Goal: Information Seeking & Learning: Learn about a topic

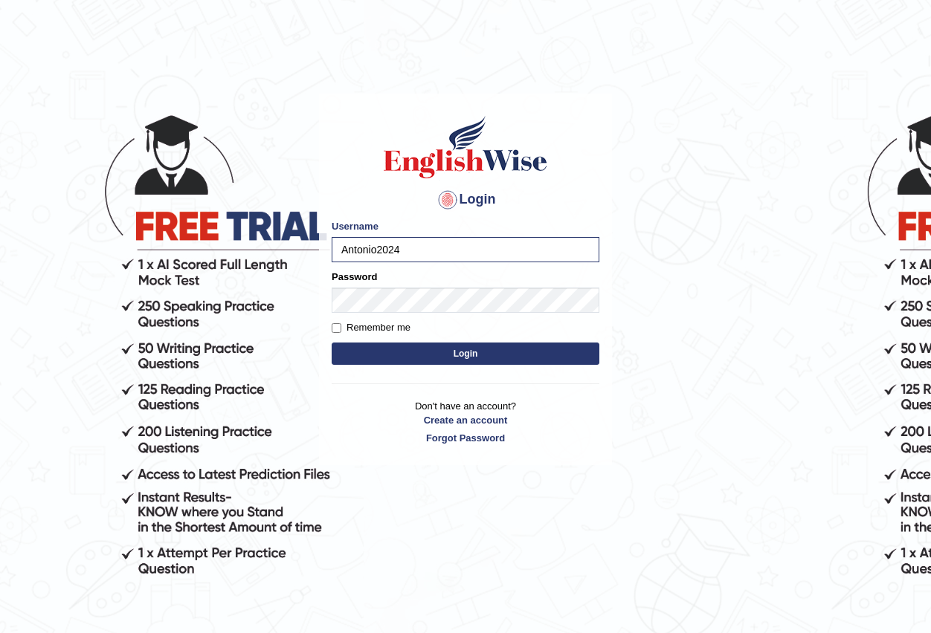
click at [466, 351] on button "Login" at bounding box center [466, 354] width 268 height 22
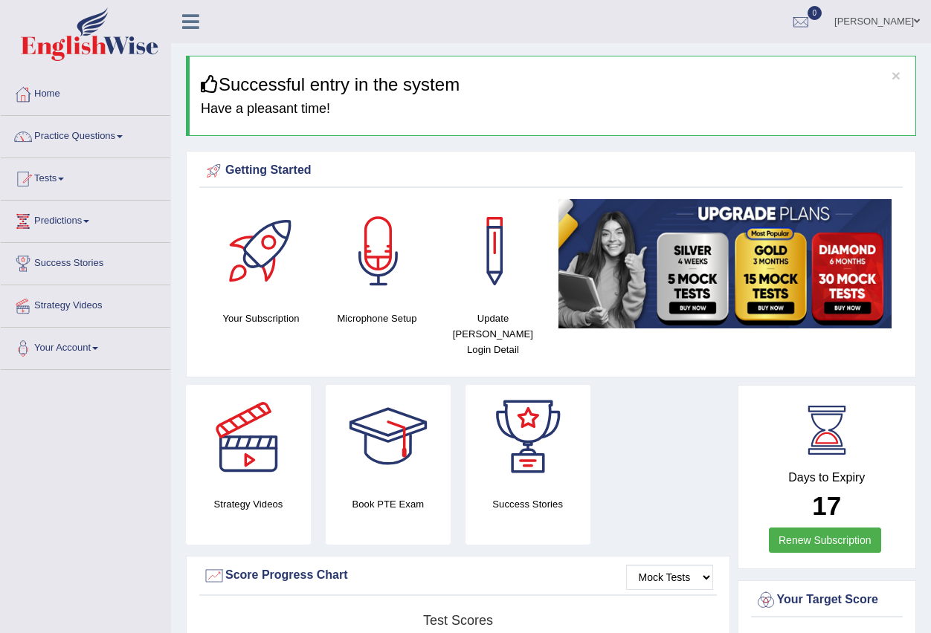
click at [125, 132] on link "Practice Questions" at bounding box center [85, 134] width 169 height 37
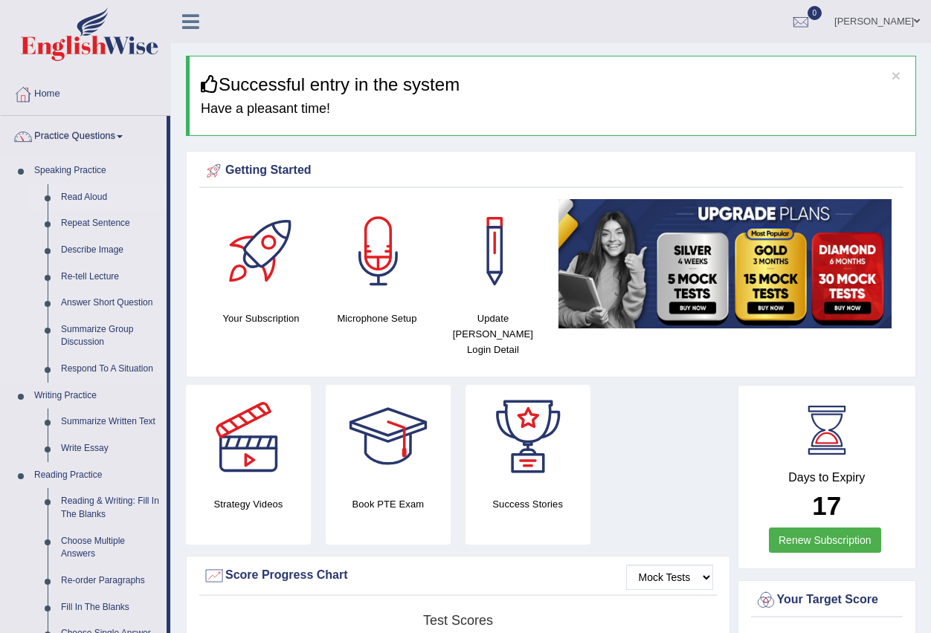
click at [102, 192] on link "Read Aloud" at bounding box center [110, 197] width 112 height 27
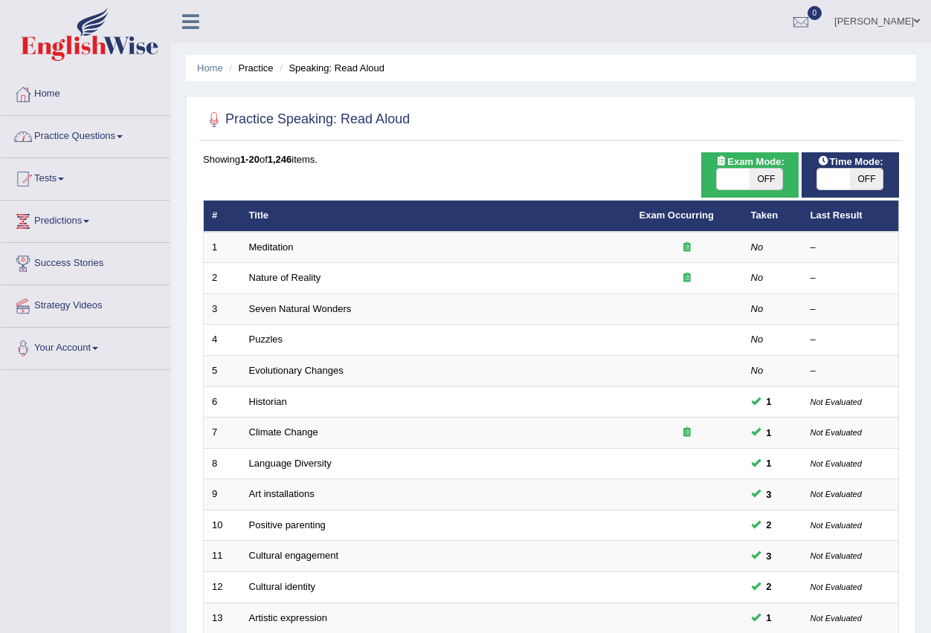
click at [123, 138] on span at bounding box center [120, 136] width 6 height 3
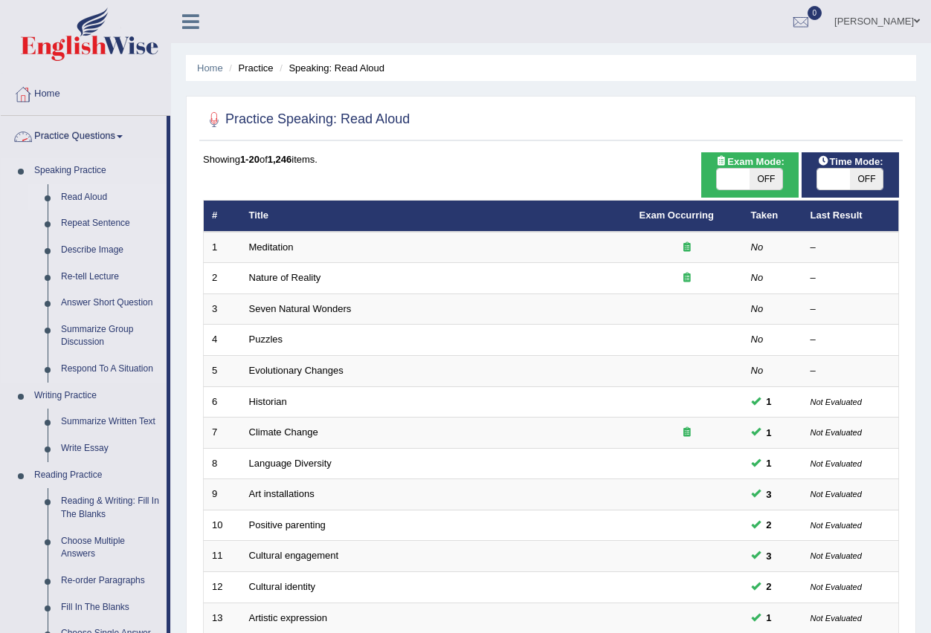
click at [94, 197] on link "Read Aloud" at bounding box center [110, 197] width 112 height 27
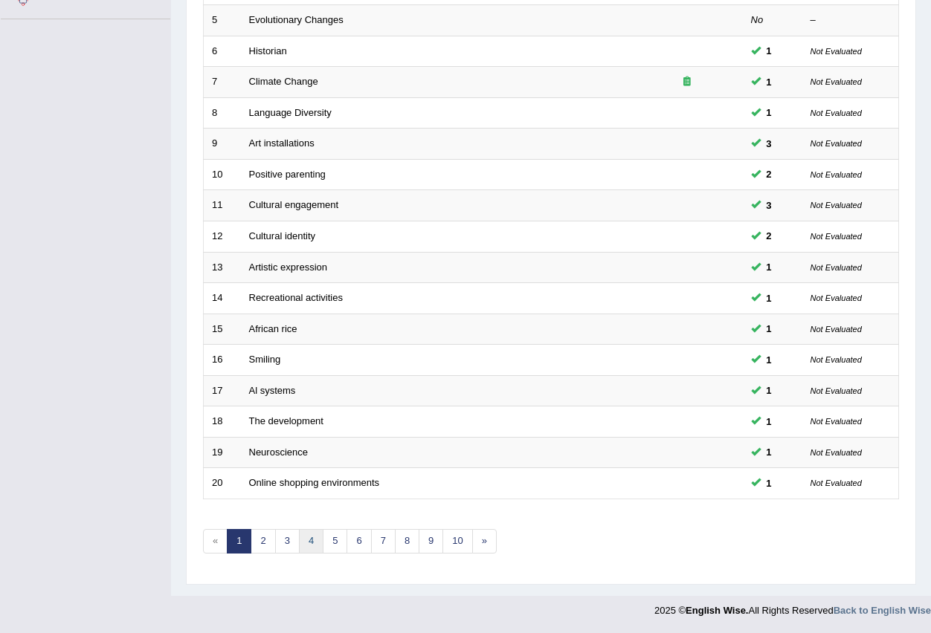
click at [315, 540] on link "4" at bounding box center [311, 541] width 25 height 25
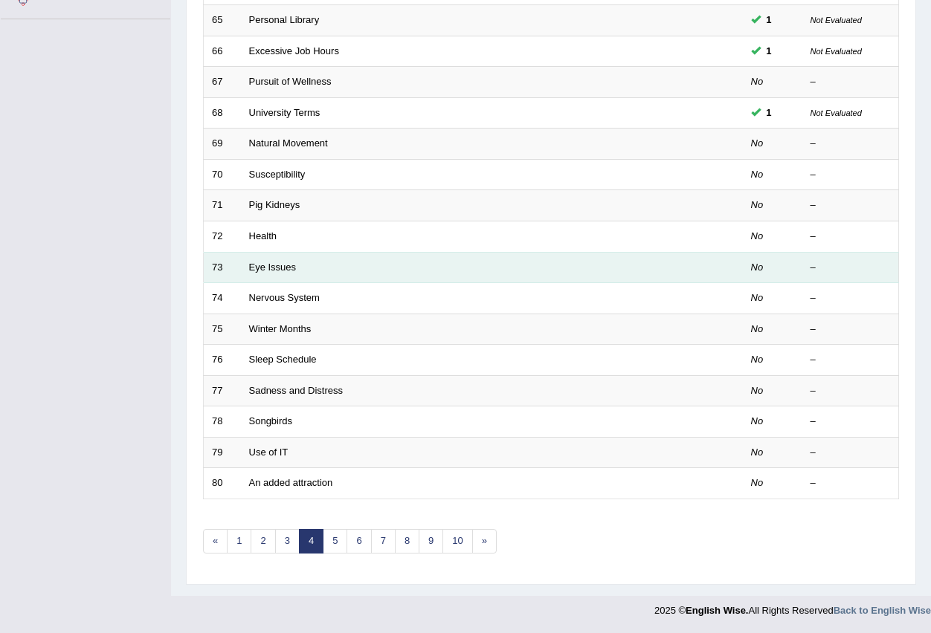
scroll to position [202, 0]
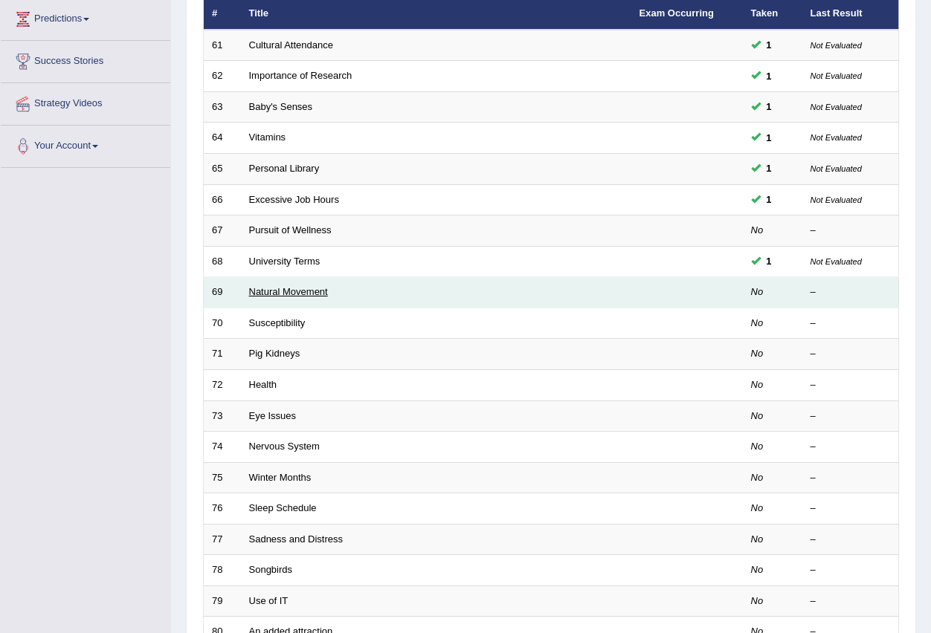
click at [297, 288] on link "Natural Movement" at bounding box center [288, 291] width 79 height 11
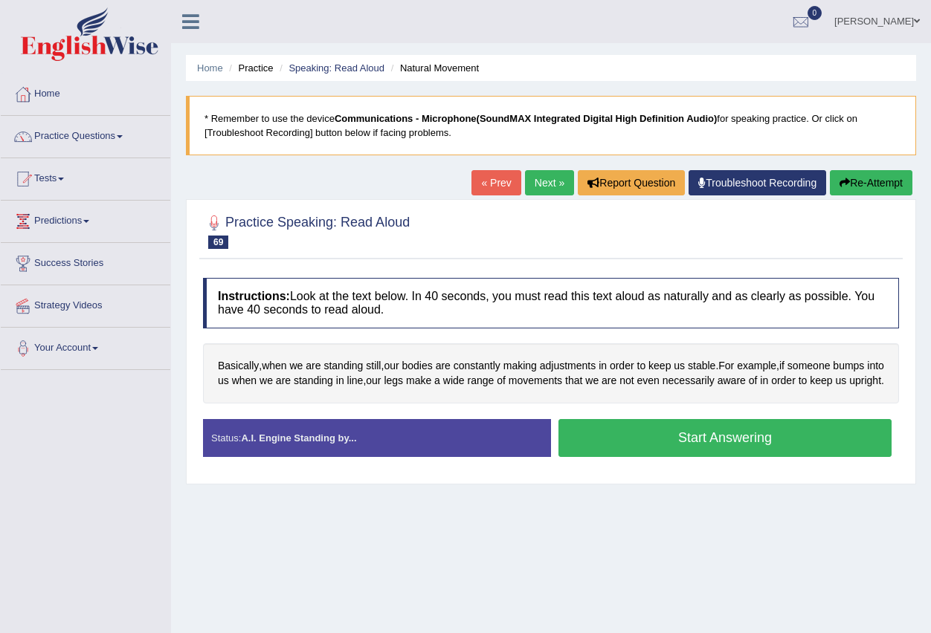
click at [625, 457] on button "Start Answering" at bounding box center [724, 438] width 333 height 38
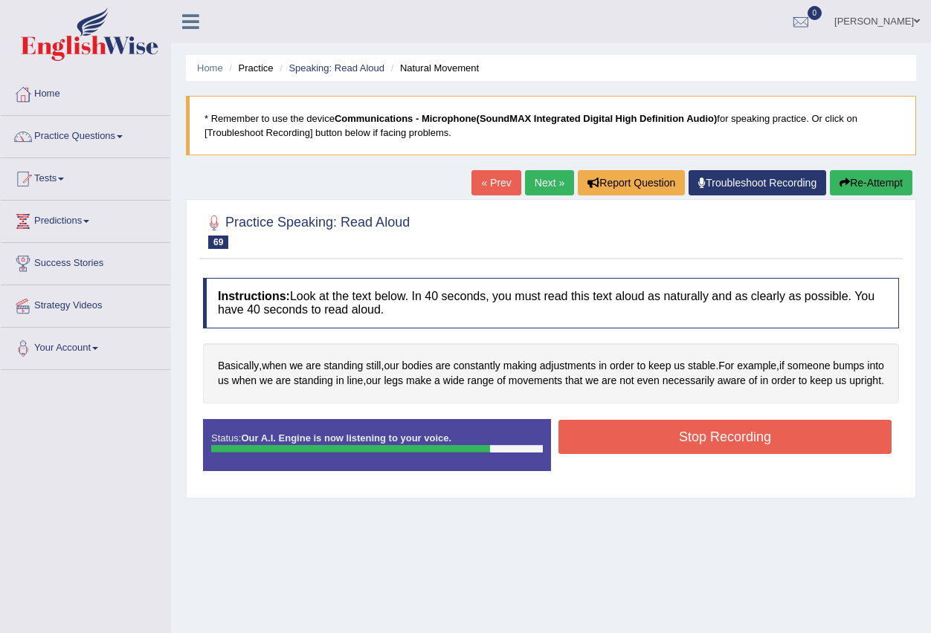
click at [622, 452] on button "Stop Recording" at bounding box center [724, 437] width 333 height 34
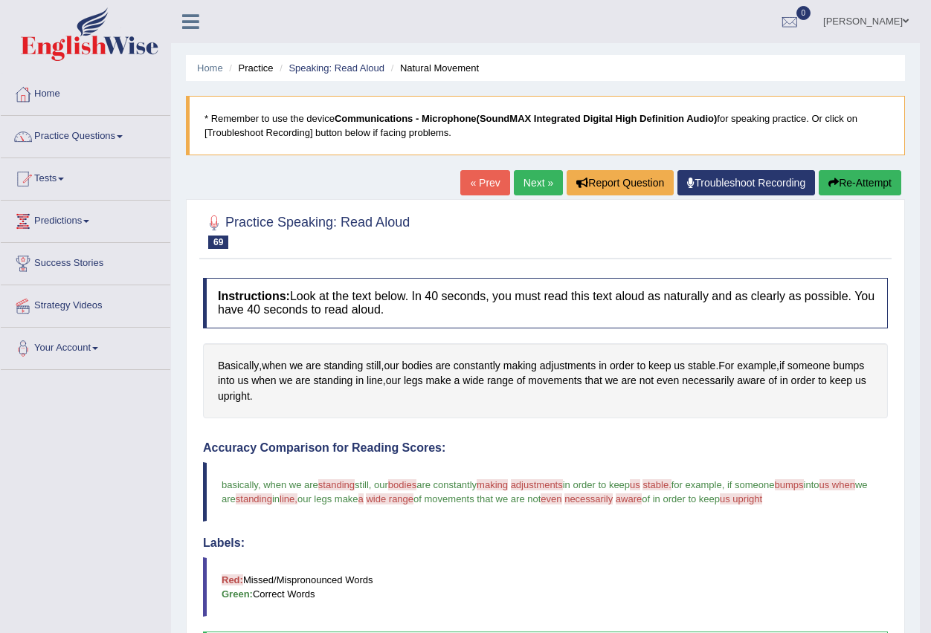
click at [524, 184] on link "Next »" at bounding box center [538, 182] width 49 height 25
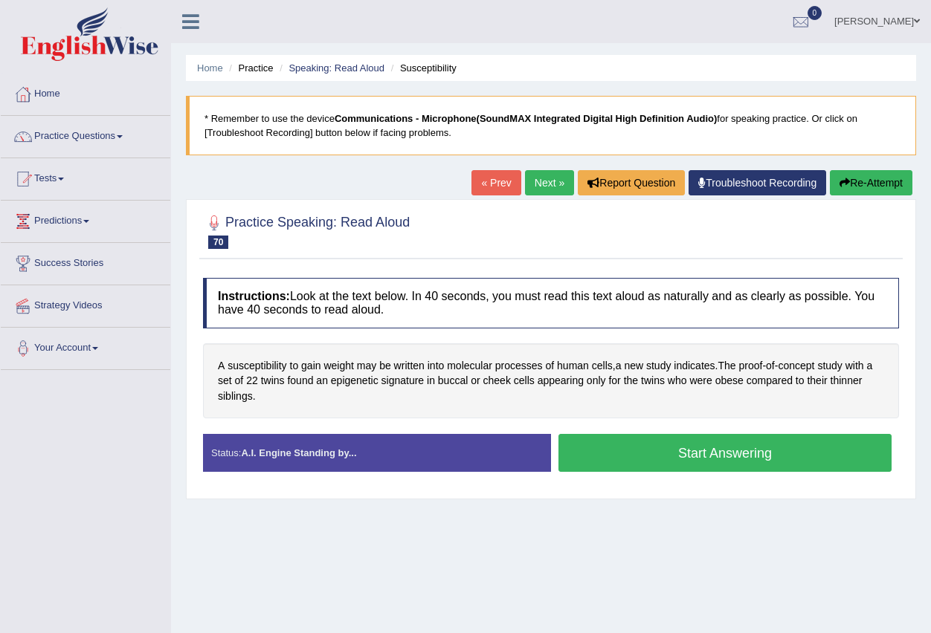
click at [665, 457] on button "Start Answering" at bounding box center [724, 453] width 333 height 38
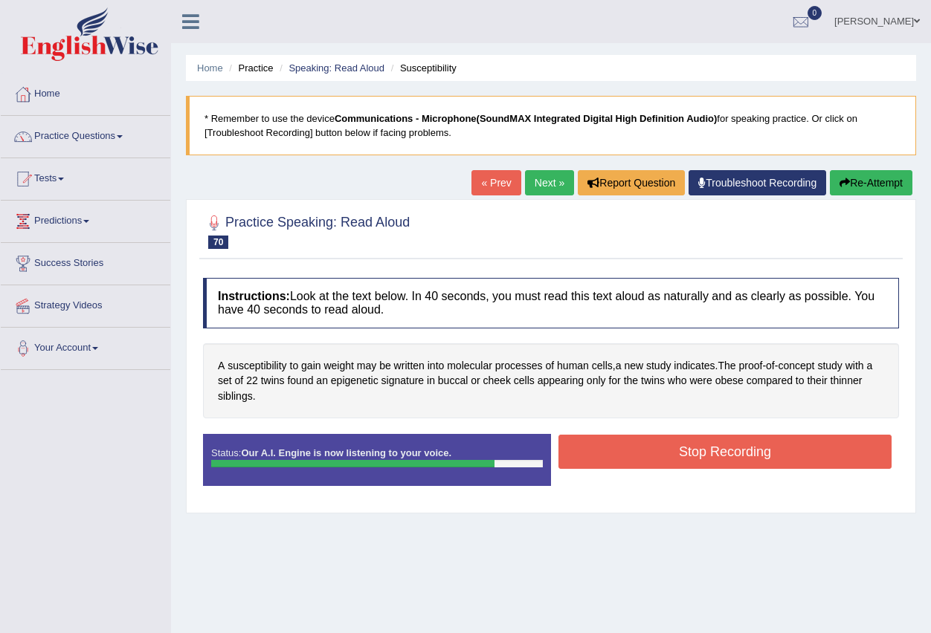
click at [652, 454] on button "Stop Recording" at bounding box center [724, 452] width 333 height 34
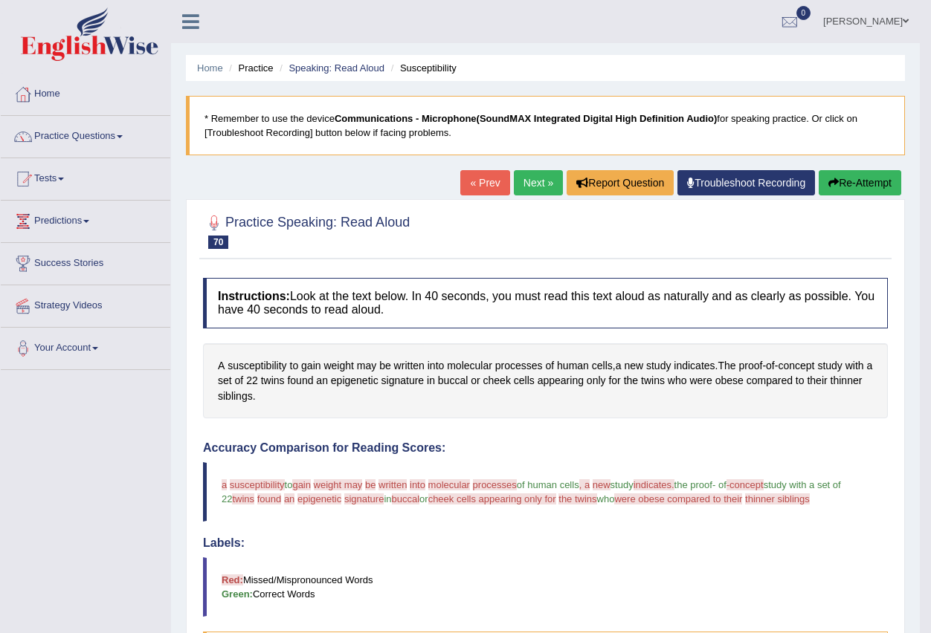
click at [532, 189] on link "Next »" at bounding box center [538, 182] width 49 height 25
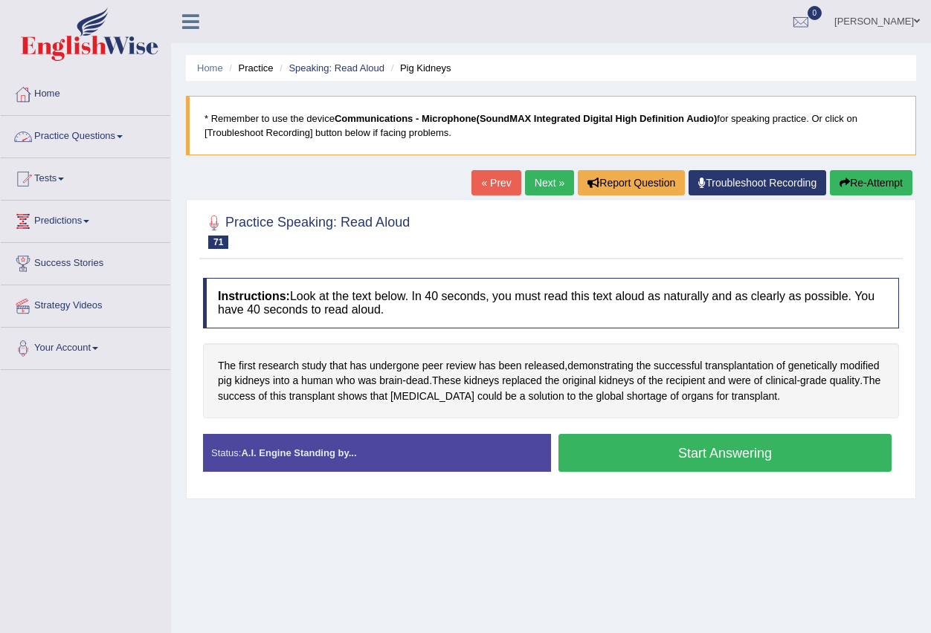
click at [126, 134] on link "Practice Questions" at bounding box center [85, 134] width 169 height 37
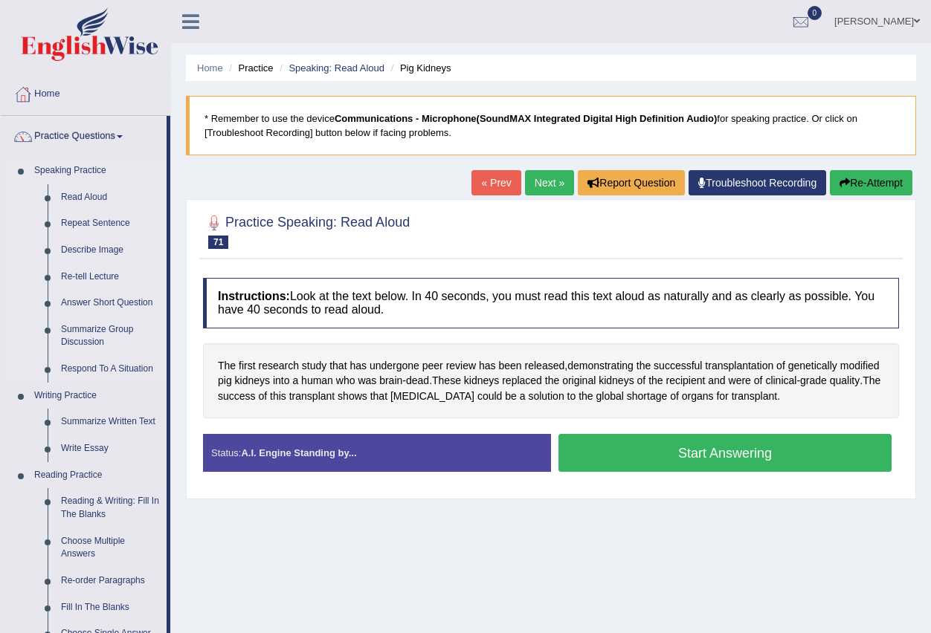
click at [90, 222] on link "Repeat Sentence" at bounding box center [110, 223] width 112 height 27
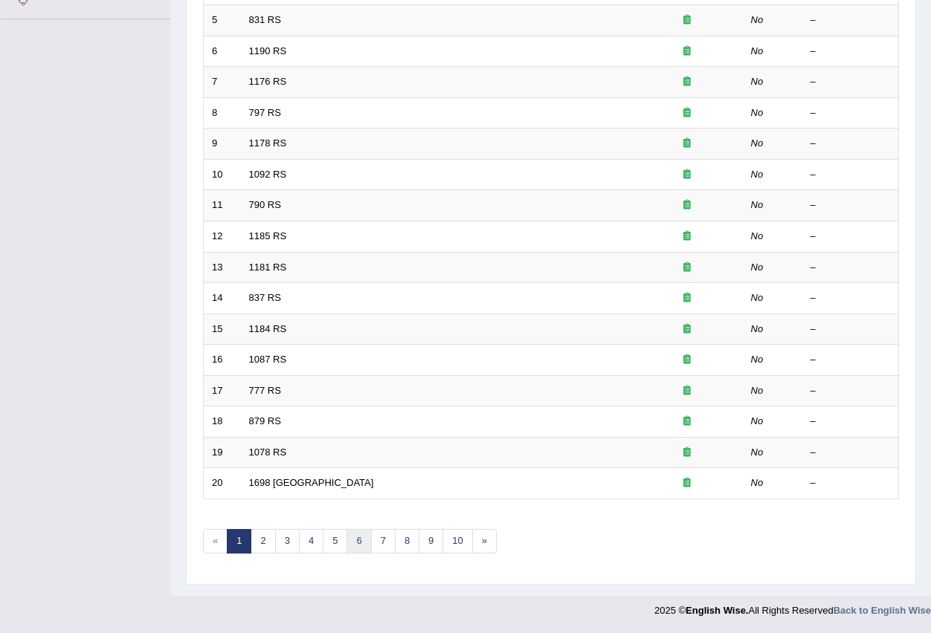
click at [352, 545] on link "6" at bounding box center [358, 541] width 25 height 25
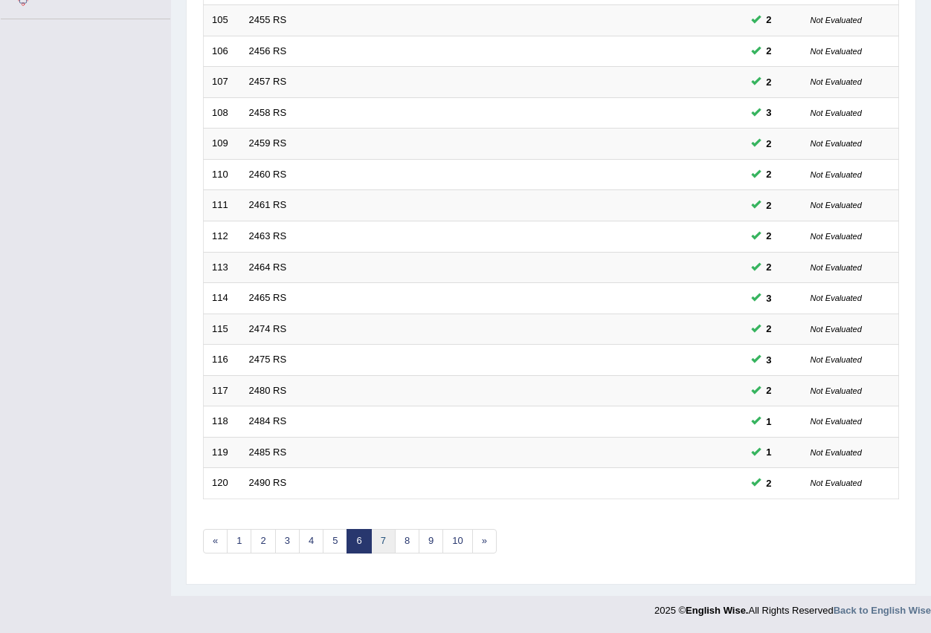
click at [378, 537] on link "7" at bounding box center [383, 541] width 25 height 25
click at [381, 543] on link "8" at bounding box center [383, 541] width 25 height 25
click at [379, 546] on link "9" at bounding box center [383, 541] width 25 height 25
click at [389, 543] on link "10" at bounding box center [386, 541] width 30 height 25
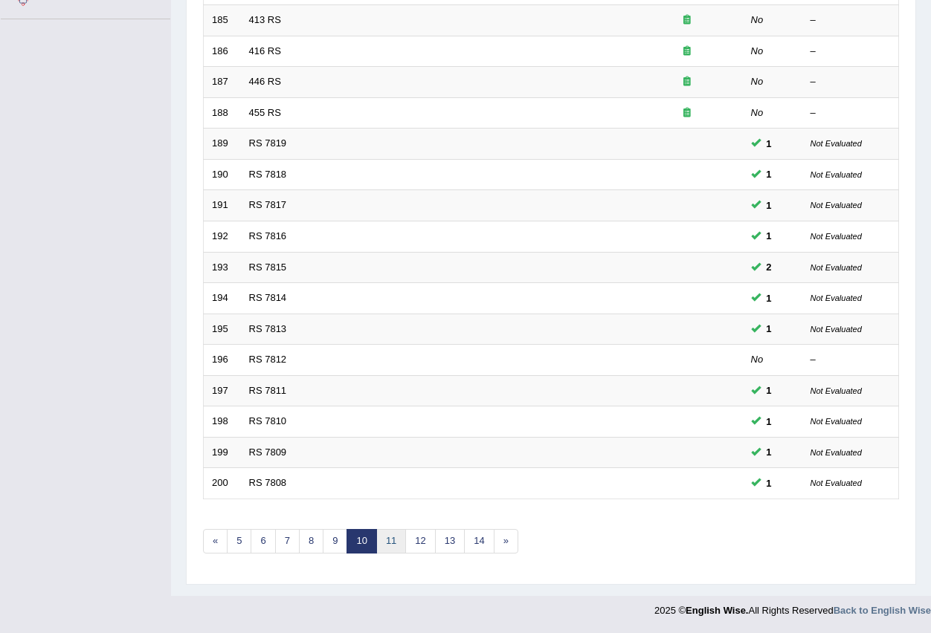
click at [395, 543] on link "11" at bounding box center [391, 541] width 30 height 25
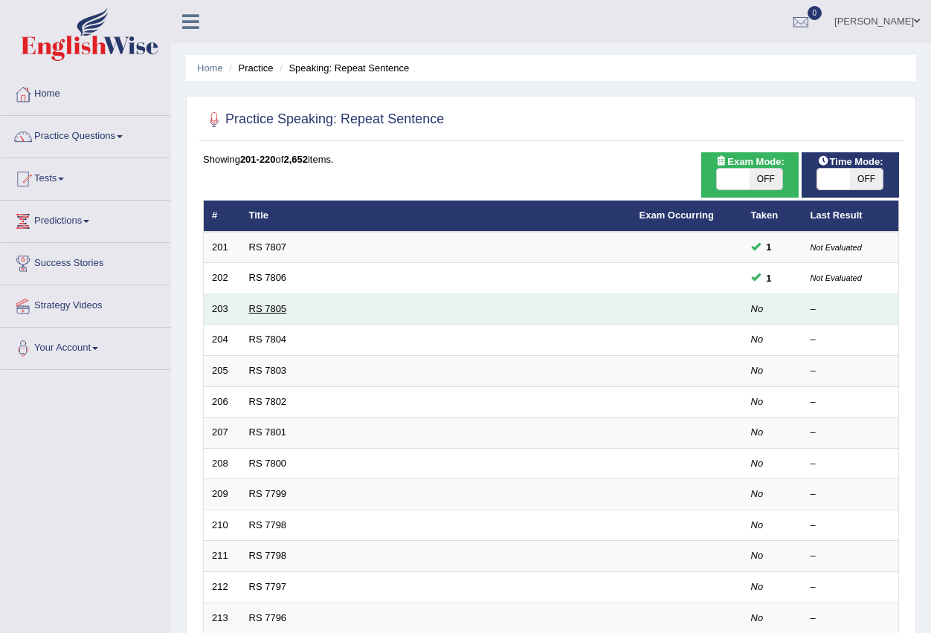
drag, startPoint x: 270, startPoint y: 308, endPoint x: 270, endPoint y: 321, distance: 12.6
click at [270, 311] on link "RS 7805" at bounding box center [268, 308] width 38 height 11
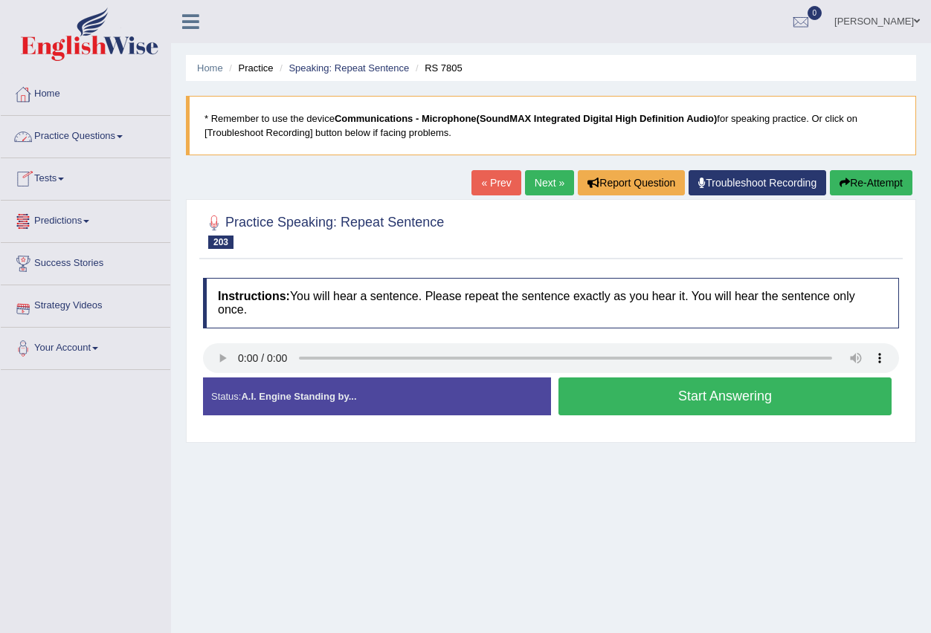
click at [121, 135] on link "Practice Questions" at bounding box center [85, 134] width 169 height 37
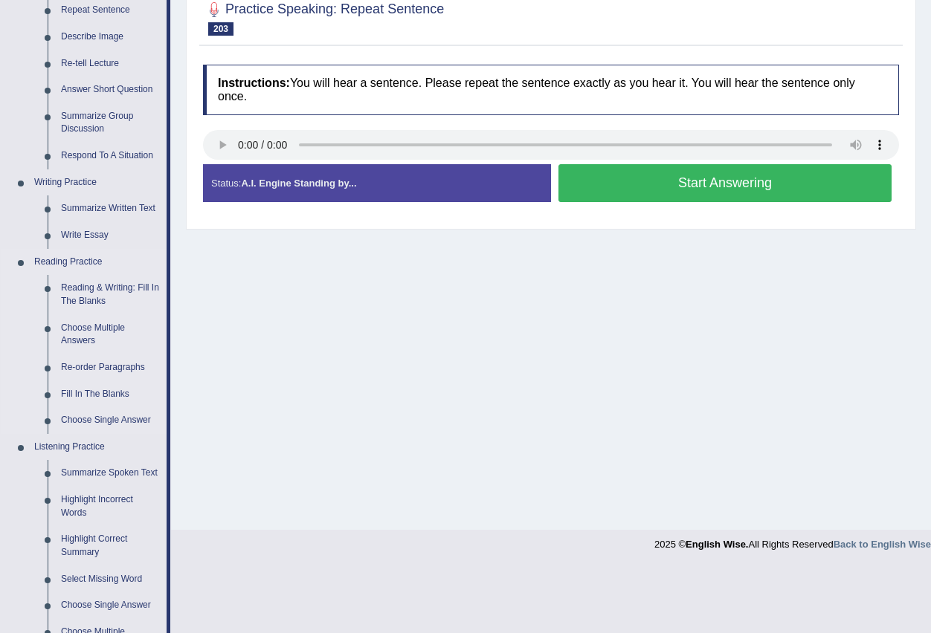
scroll to position [446, 0]
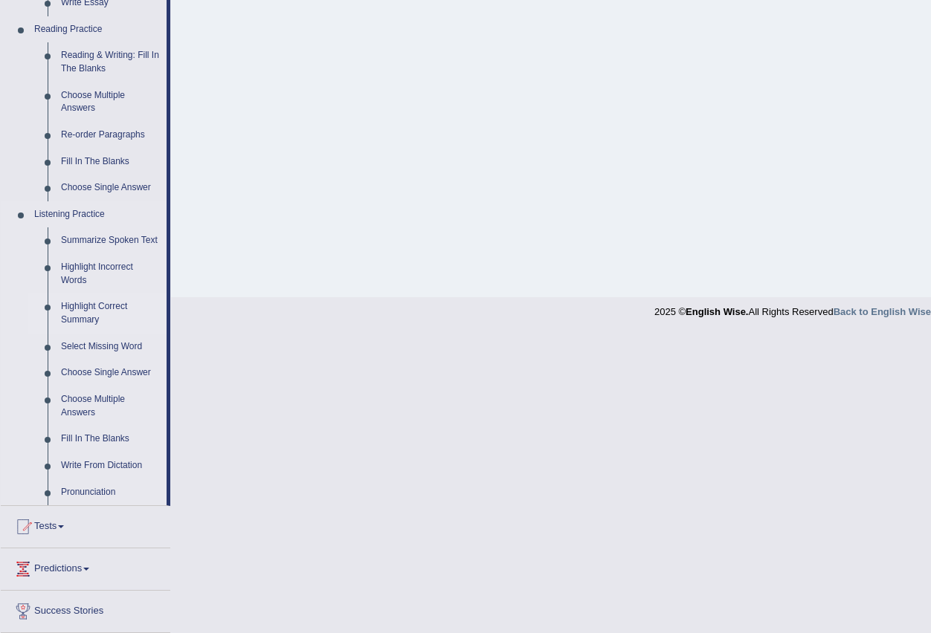
click at [111, 305] on link "Highlight Correct Summary" at bounding box center [110, 313] width 112 height 39
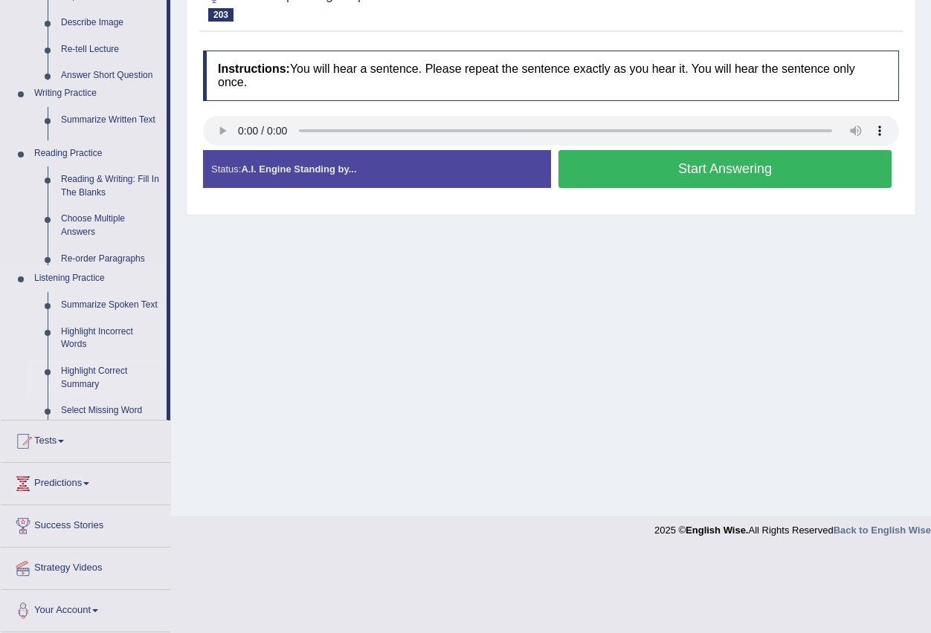
scroll to position [147, 0]
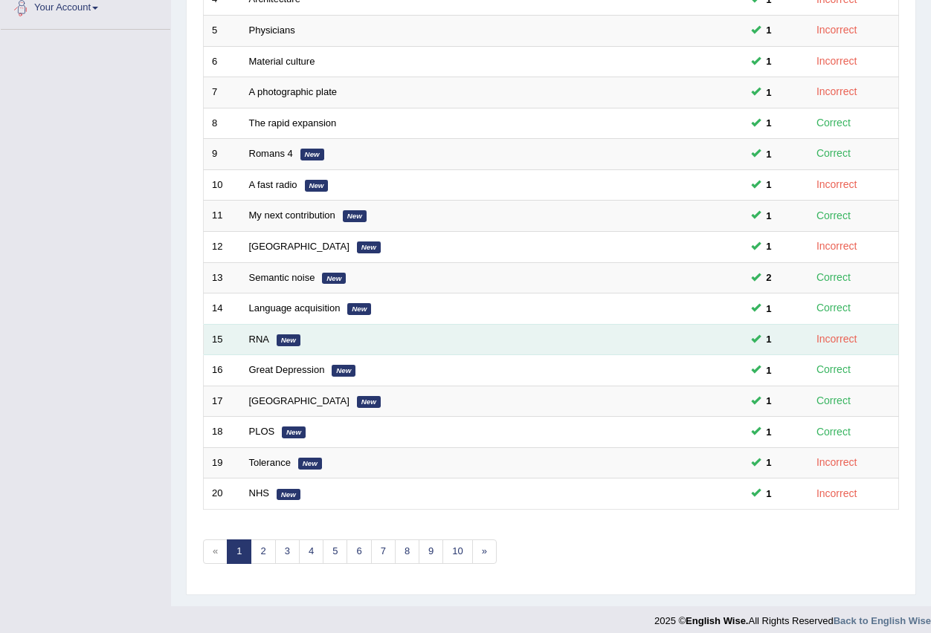
scroll to position [351, 0]
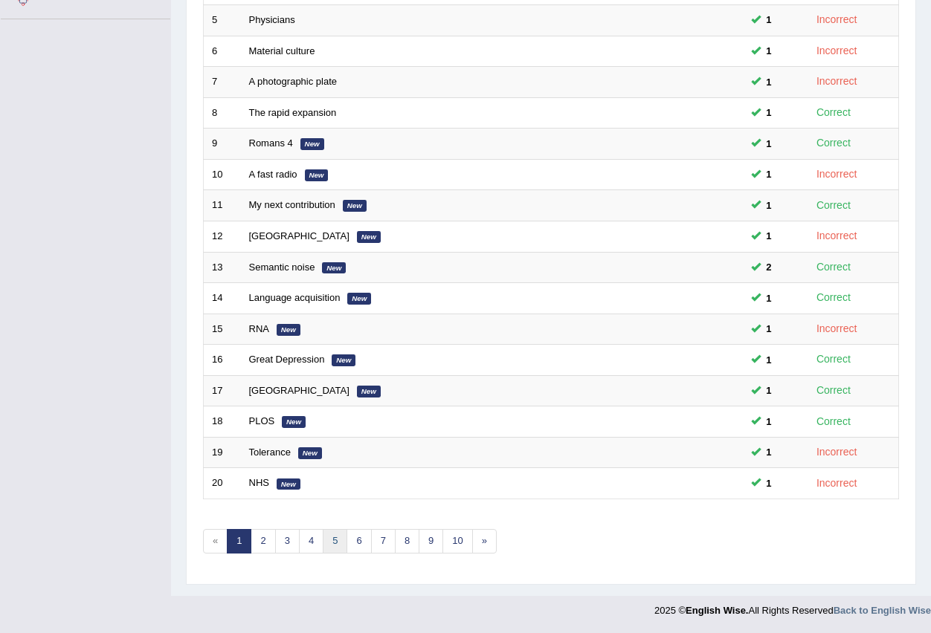
click at [327, 540] on link "5" at bounding box center [335, 541] width 25 height 25
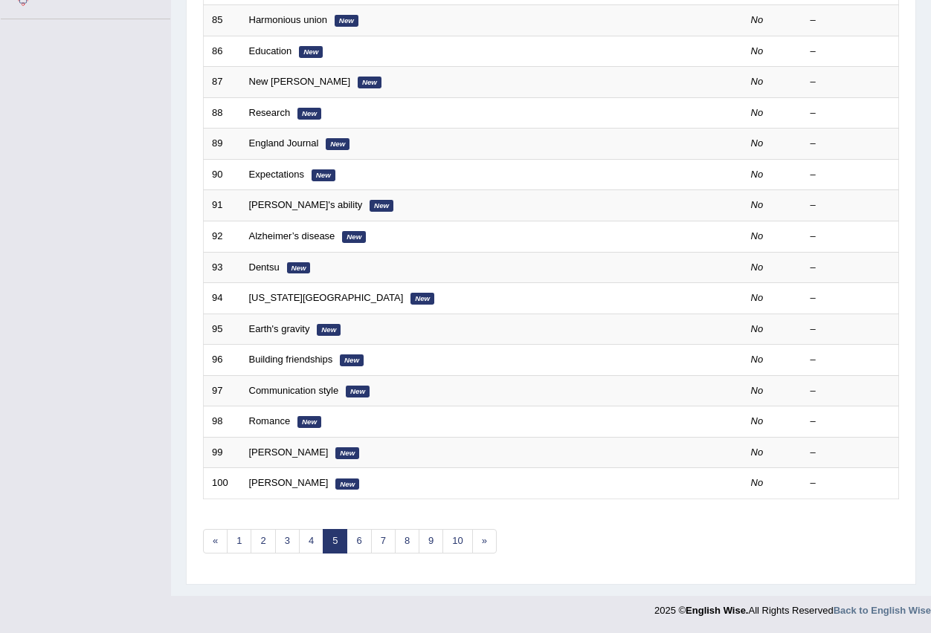
scroll to position [351, 0]
click at [311, 537] on link "4" at bounding box center [311, 541] width 25 height 25
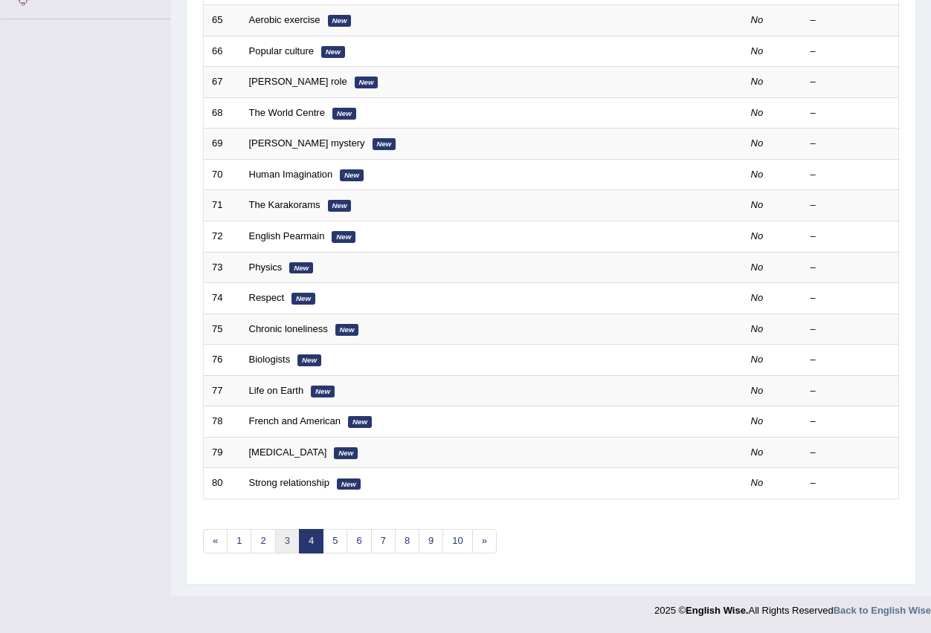
click at [288, 537] on link "3" at bounding box center [287, 541] width 25 height 25
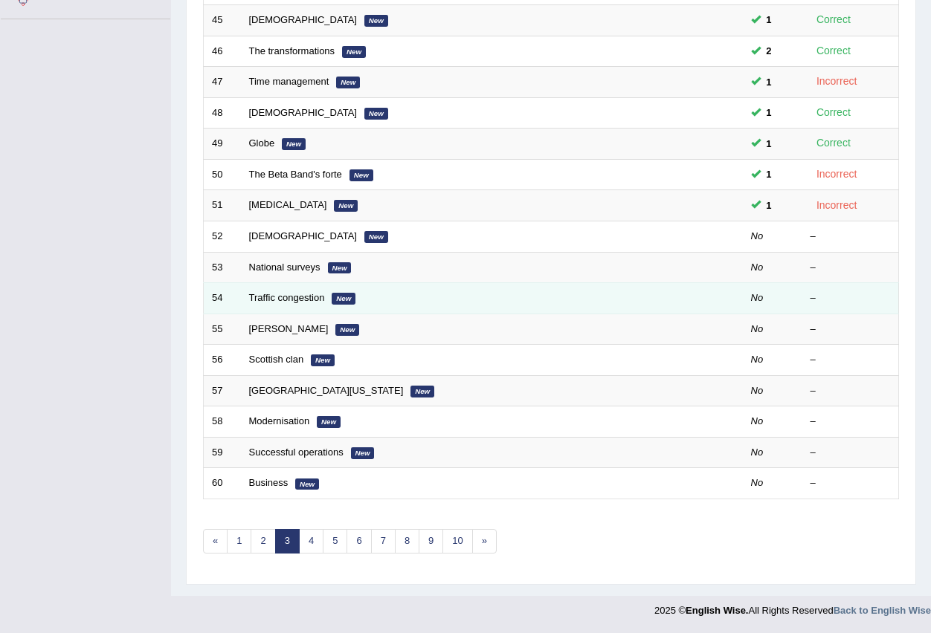
scroll to position [351, 0]
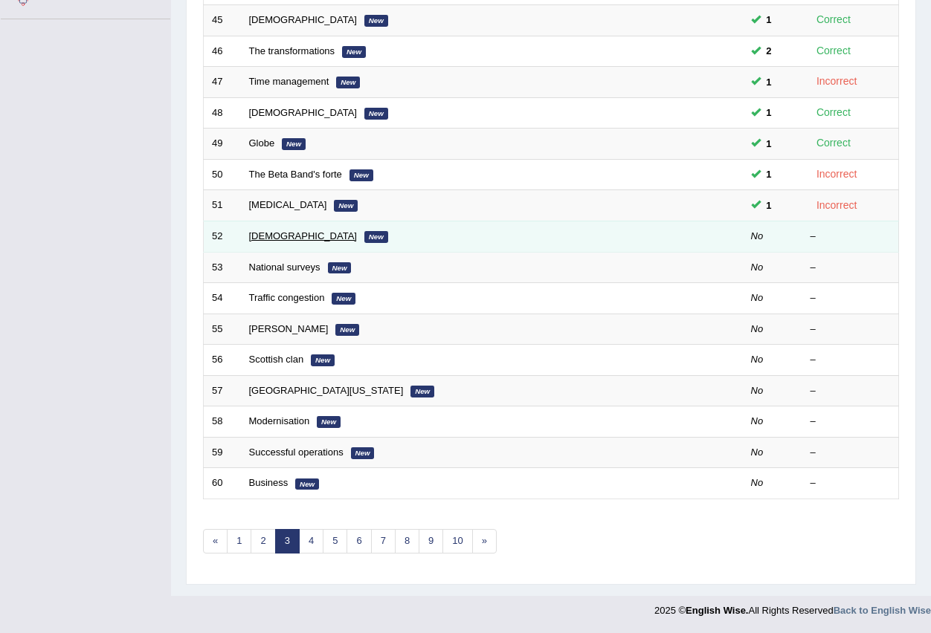
click at [259, 236] on link "[DEMOGRAPHIC_DATA]" at bounding box center [303, 235] width 108 height 11
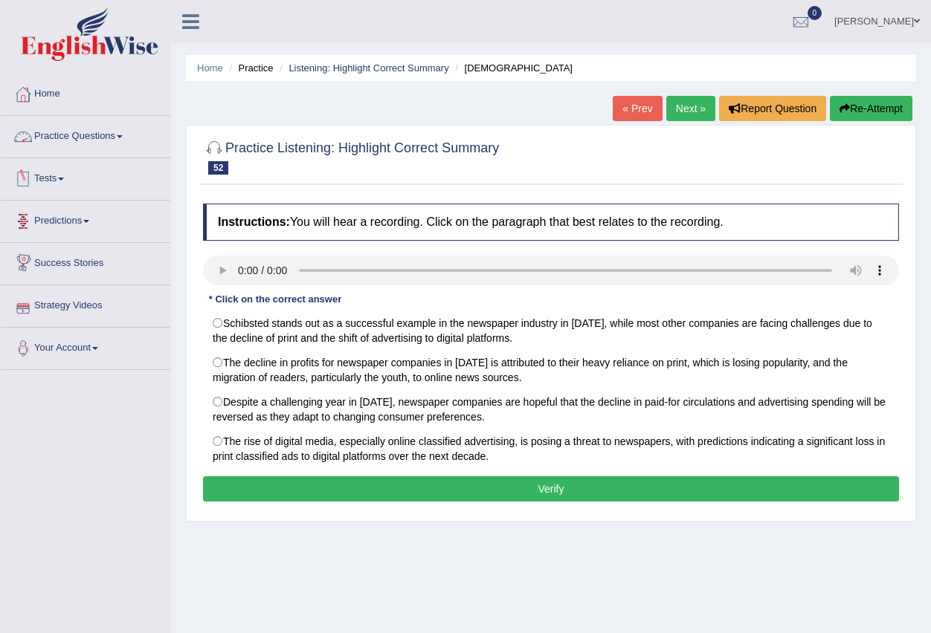
click at [123, 137] on span at bounding box center [120, 136] width 6 height 3
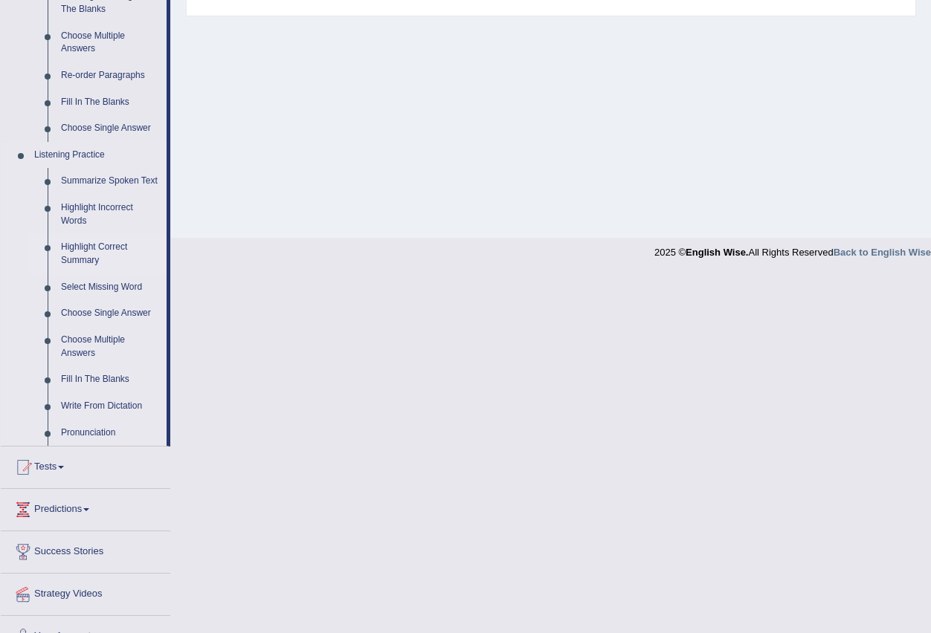
scroll to position [520, 0]
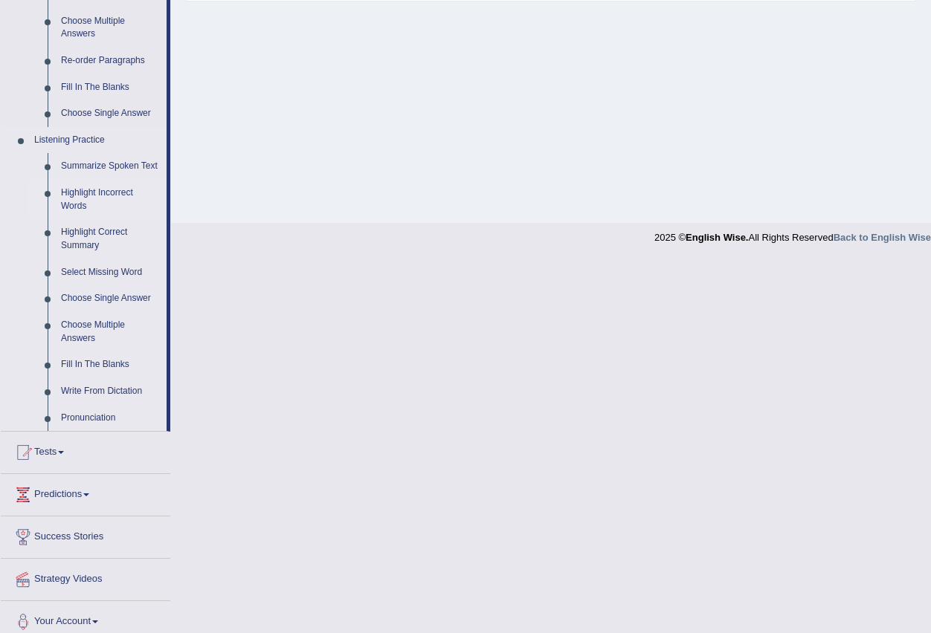
click at [111, 192] on link "Highlight Incorrect Words" at bounding box center [110, 199] width 112 height 39
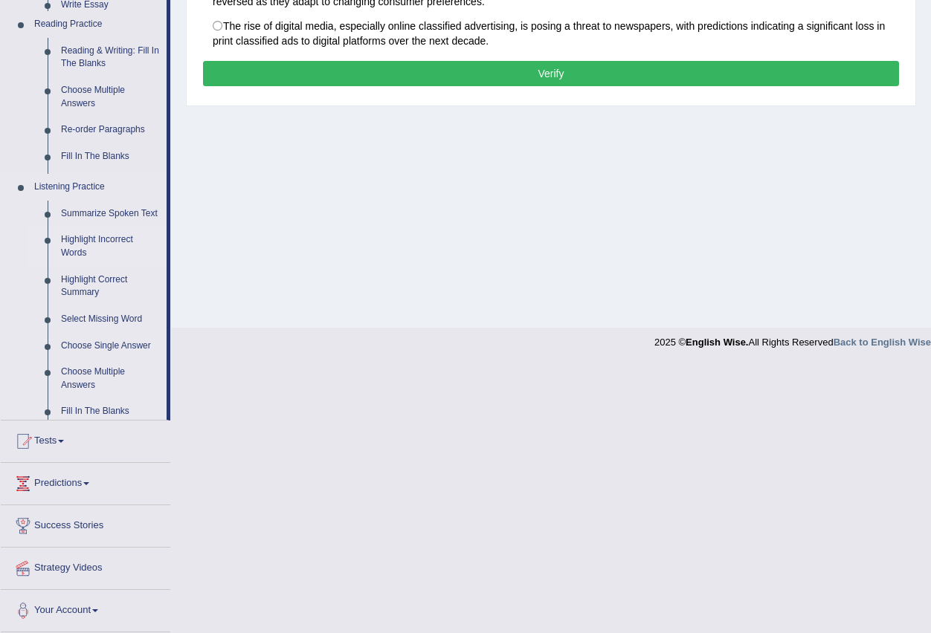
scroll to position [147, 0]
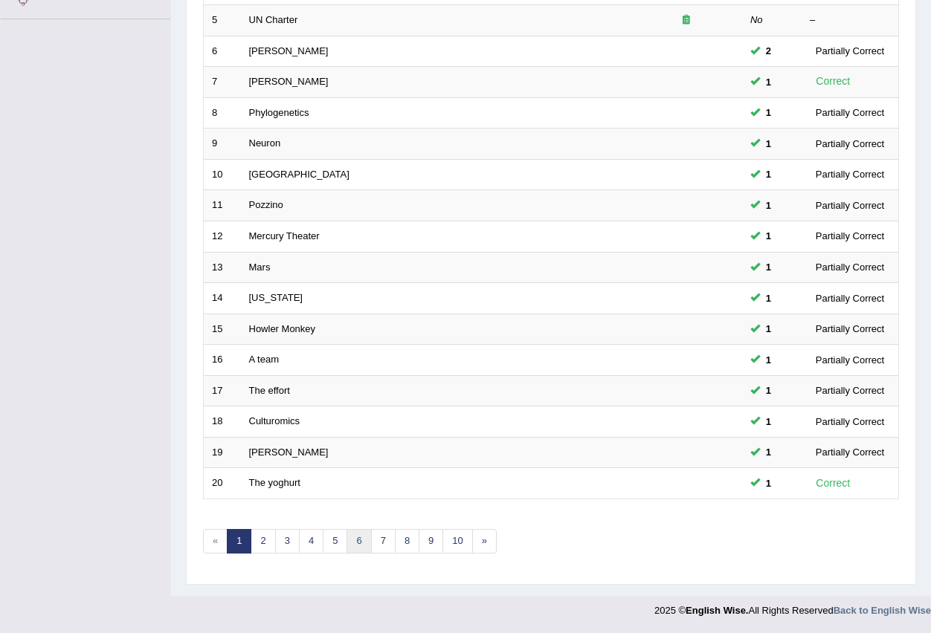
click at [358, 540] on link "6" at bounding box center [358, 541] width 25 height 25
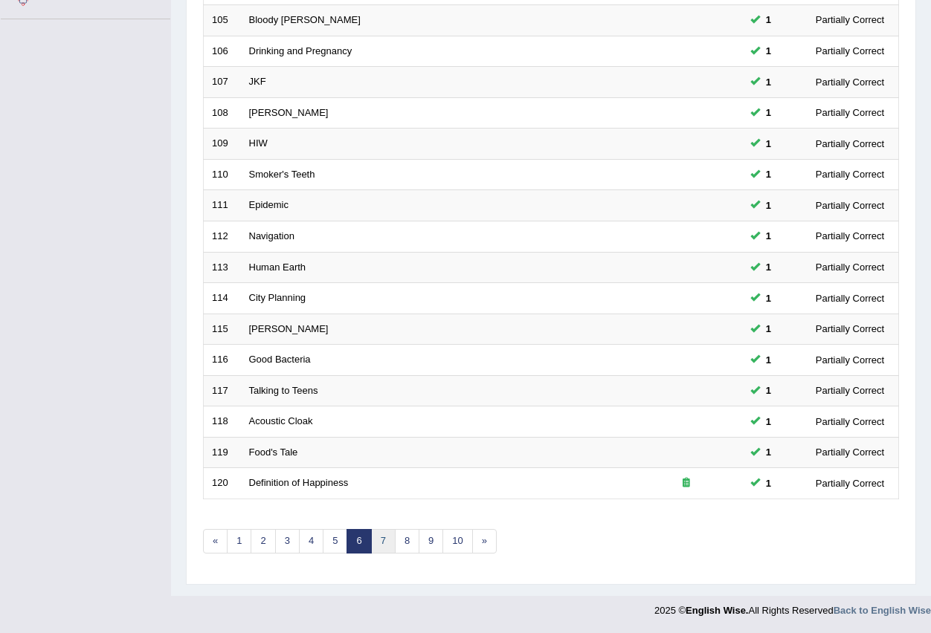
click at [387, 543] on link "7" at bounding box center [383, 541] width 25 height 25
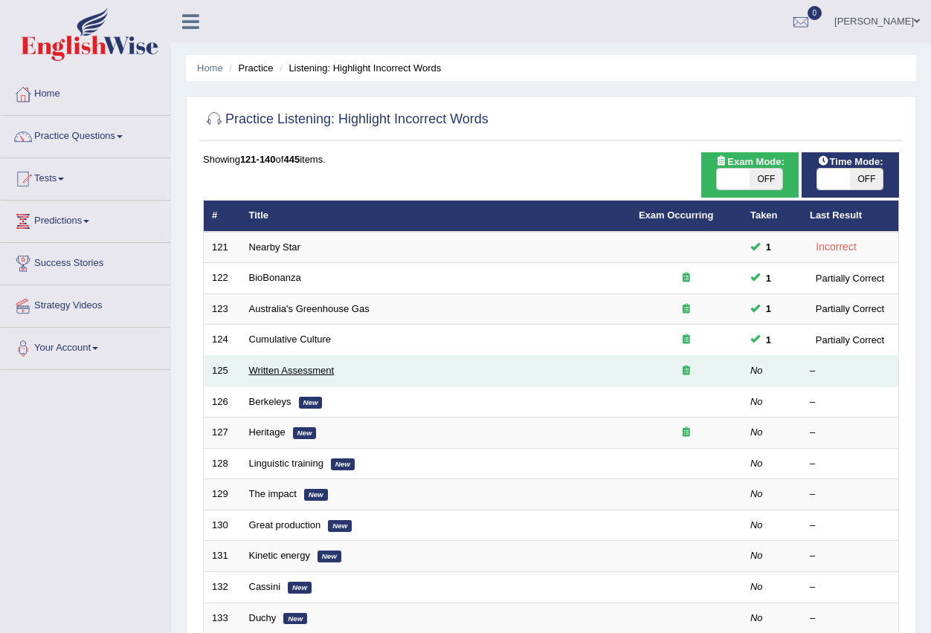
click at [288, 368] on link "Written Assessment" at bounding box center [291, 370] width 85 height 11
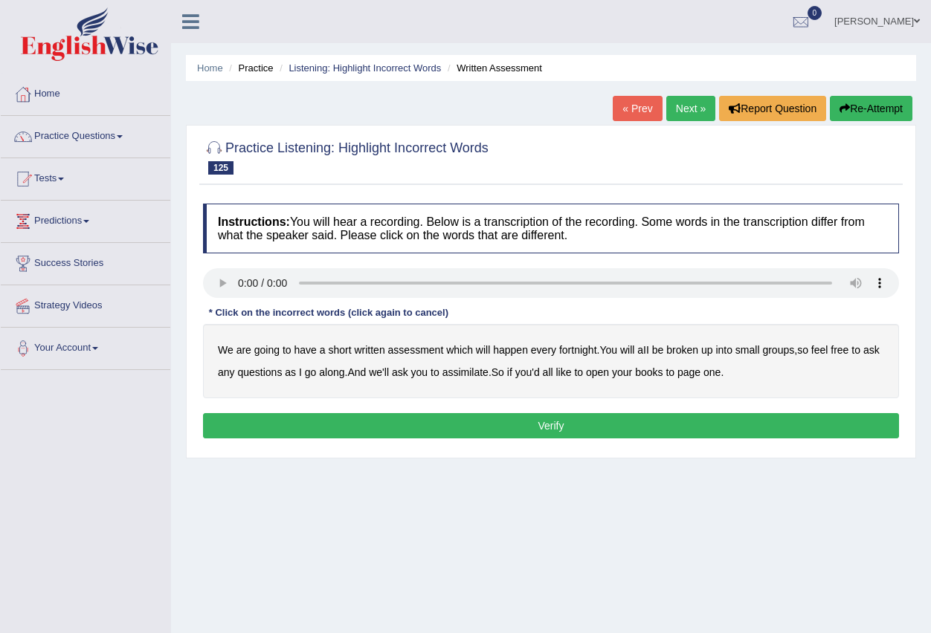
click at [511, 430] on button "Verify" at bounding box center [551, 425] width 696 height 25
click at [485, 376] on b "assimilate" at bounding box center [465, 372] width 46 height 12
click at [636, 421] on button "Verify" at bounding box center [551, 425] width 696 height 25
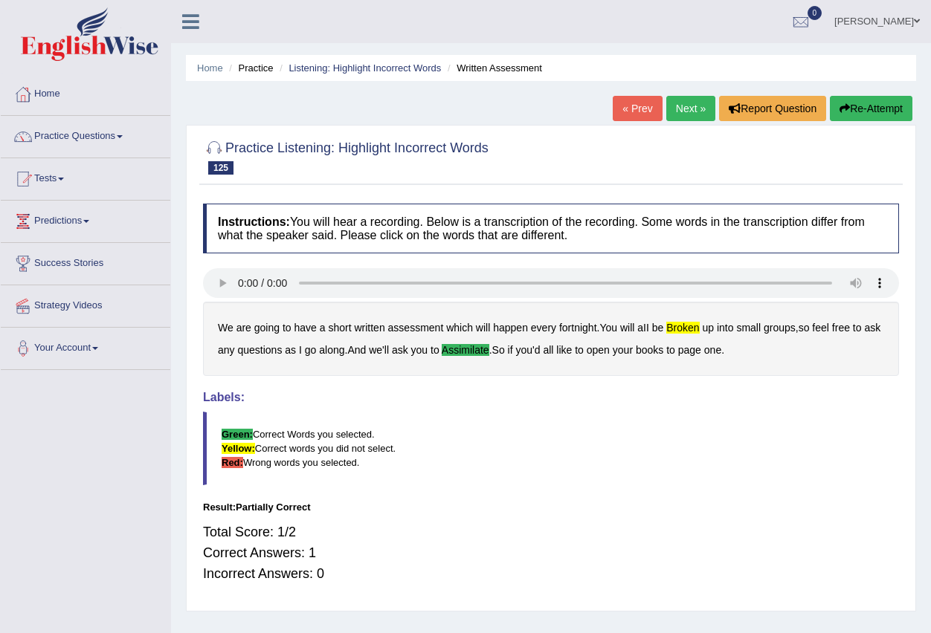
click at [688, 106] on link "Next »" at bounding box center [690, 108] width 49 height 25
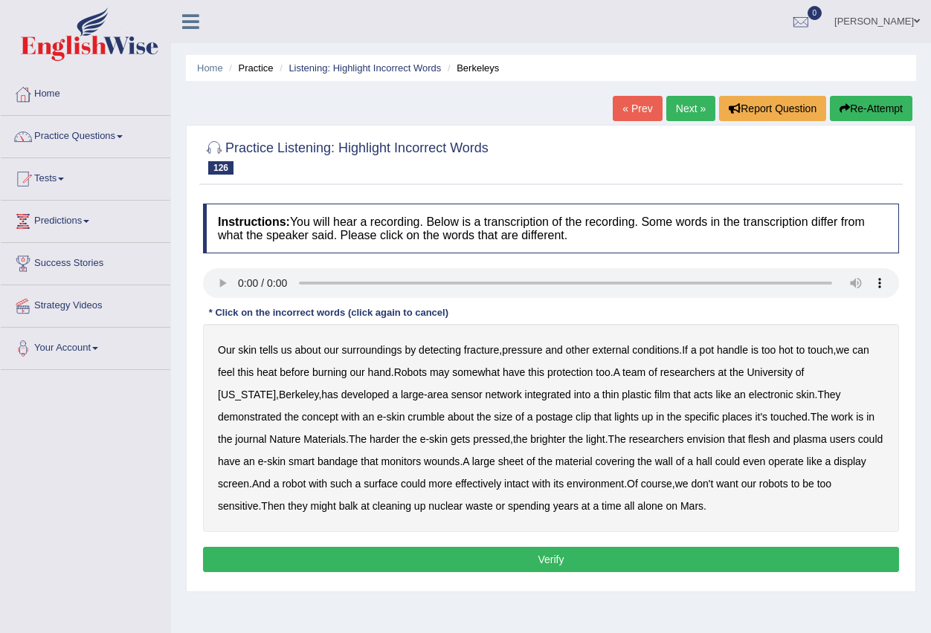
click at [626, 352] on b "external" at bounding box center [610, 350] width 37 height 12
drag, startPoint x: 482, startPoint y: 371, endPoint x: 493, endPoint y: 371, distance: 10.4
click at [480, 371] on b "somewhat" at bounding box center [476, 372] width 48 height 12
click at [686, 439] on b "envision" at bounding box center [705, 439] width 38 height 12
drag, startPoint x: 628, startPoint y: 433, endPoint x: 647, endPoint y: 439, distance: 19.3
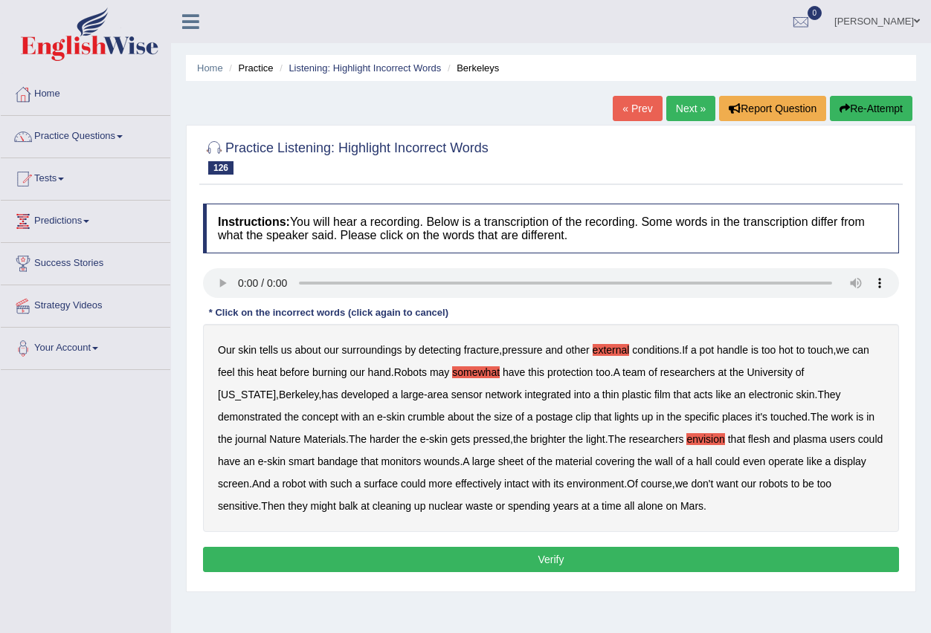
click at [686, 439] on b "envision" at bounding box center [705, 439] width 38 height 12
click at [363, 485] on b "surface" at bounding box center [380, 484] width 34 height 12
drag, startPoint x: 610, startPoint y: 345, endPoint x: 612, endPoint y: 371, distance: 26.1
click at [610, 347] on b "external" at bounding box center [610, 350] width 37 height 12
click at [509, 561] on button "Verify" at bounding box center [551, 559] width 696 height 25
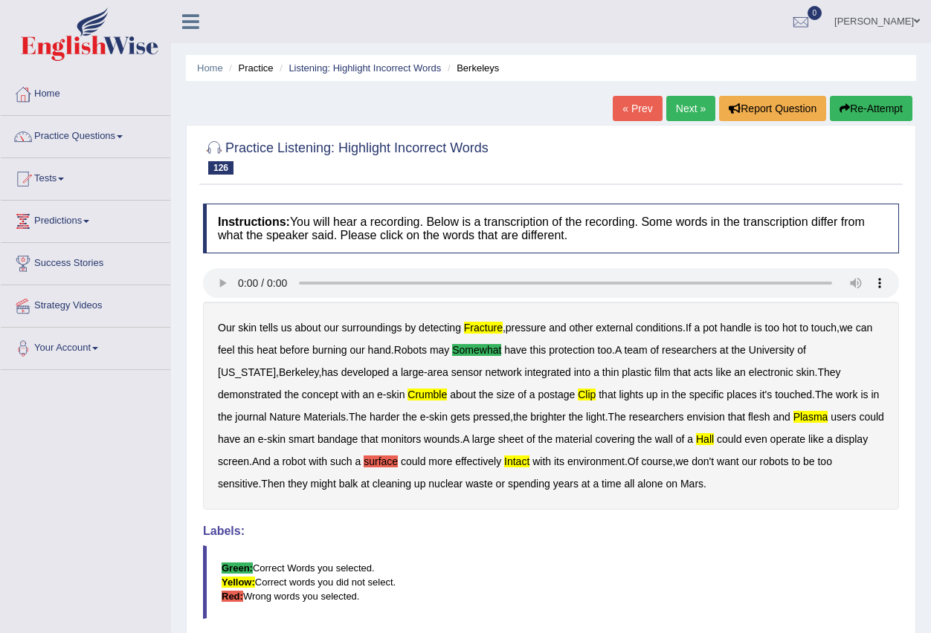
click at [673, 109] on link "Next »" at bounding box center [690, 108] width 49 height 25
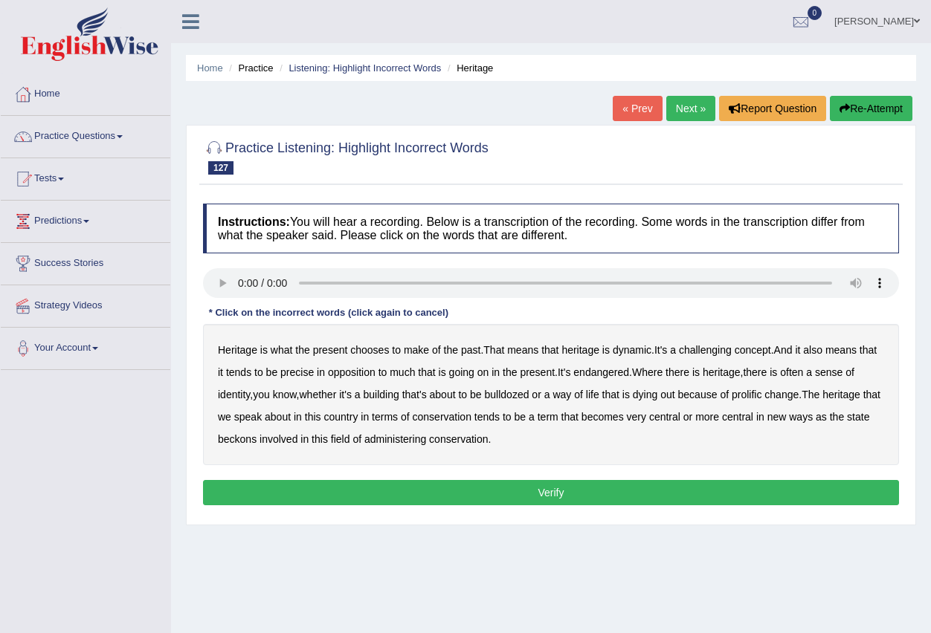
click at [314, 372] on b "precise" at bounding box center [296, 372] width 33 height 12
click at [418, 436] on b "administering" at bounding box center [395, 439] width 62 height 12
click at [468, 485] on button "Verify" at bounding box center [551, 492] width 696 height 25
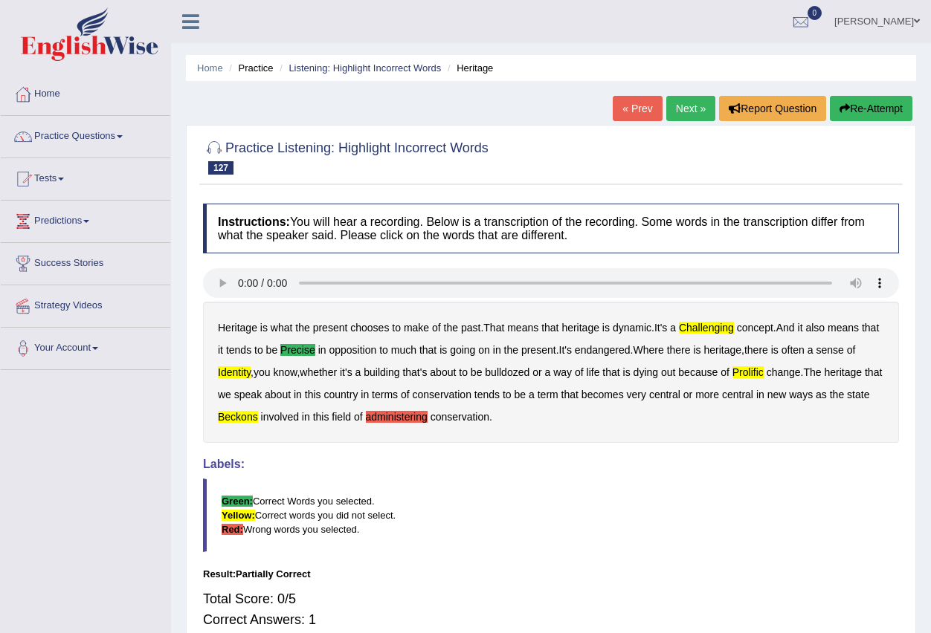
click at [688, 106] on link "Next »" at bounding box center [690, 108] width 49 height 25
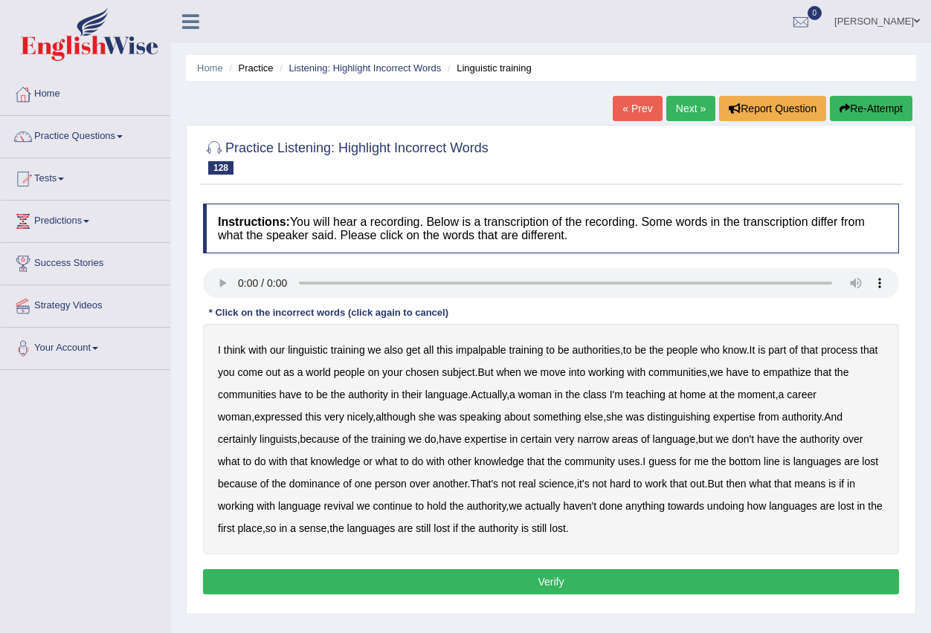
click at [485, 351] on b "impalpable" at bounding box center [481, 350] width 51 height 12
click at [798, 374] on b "empathize" at bounding box center [787, 372] width 48 height 12
drag, startPoint x: 575, startPoint y: 462, endPoint x: 589, endPoint y: 468, distance: 15.8
click at [618, 465] on b "uses" at bounding box center [629, 462] width 22 height 12
click at [518, 483] on b "real" at bounding box center [526, 484] width 17 height 12
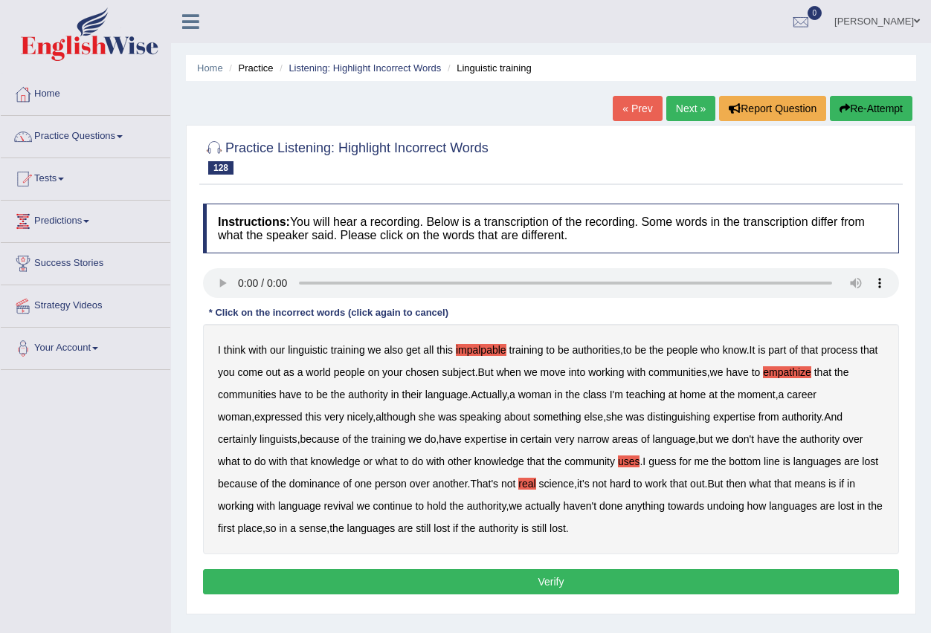
click at [497, 584] on button "Verify" at bounding box center [551, 581] width 696 height 25
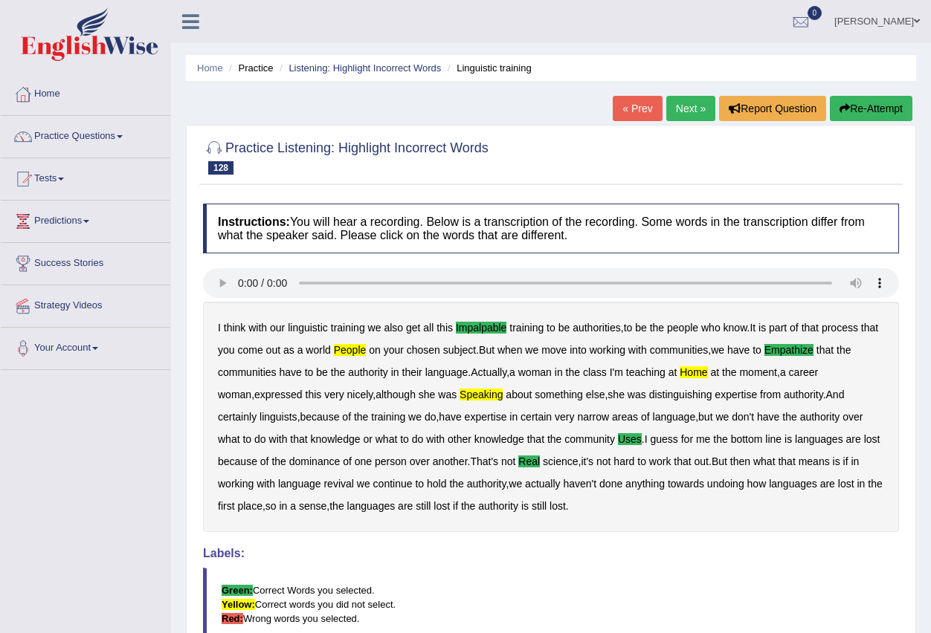
click at [681, 109] on link "Next »" at bounding box center [690, 108] width 49 height 25
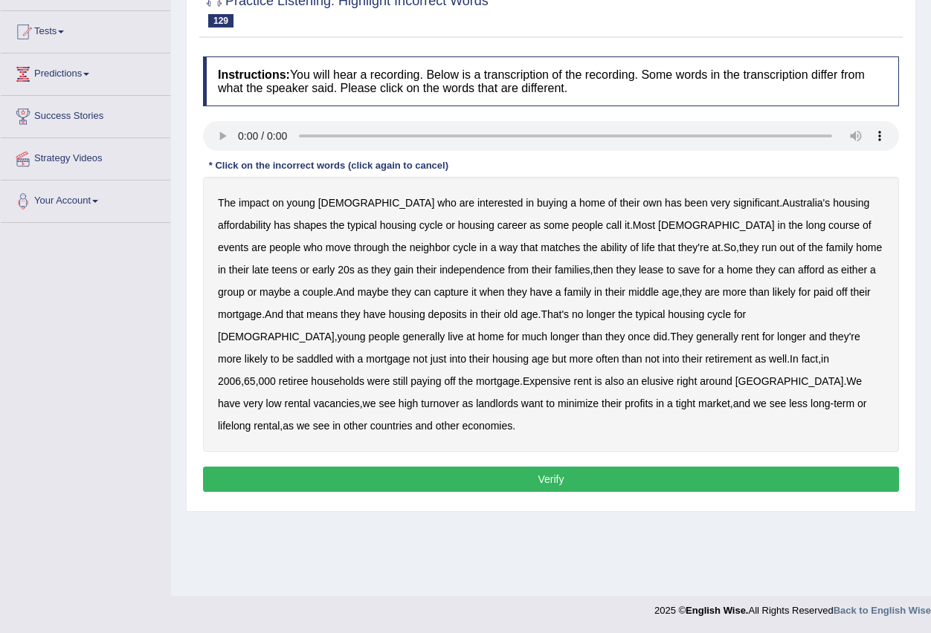
click at [806, 225] on b "long" at bounding box center [815, 225] width 19 height 12
drag, startPoint x: 340, startPoint y: 288, endPoint x: 345, endPoint y: 301, distance: 14.1
click at [433, 293] on b "capture" at bounding box center [450, 292] width 35 height 12
click at [850, 291] on b "their" at bounding box center [860, 292] width 20 height 12
click at [571, 375] on b "Expensive" at bounding box center [547, 381] width 48 height 12
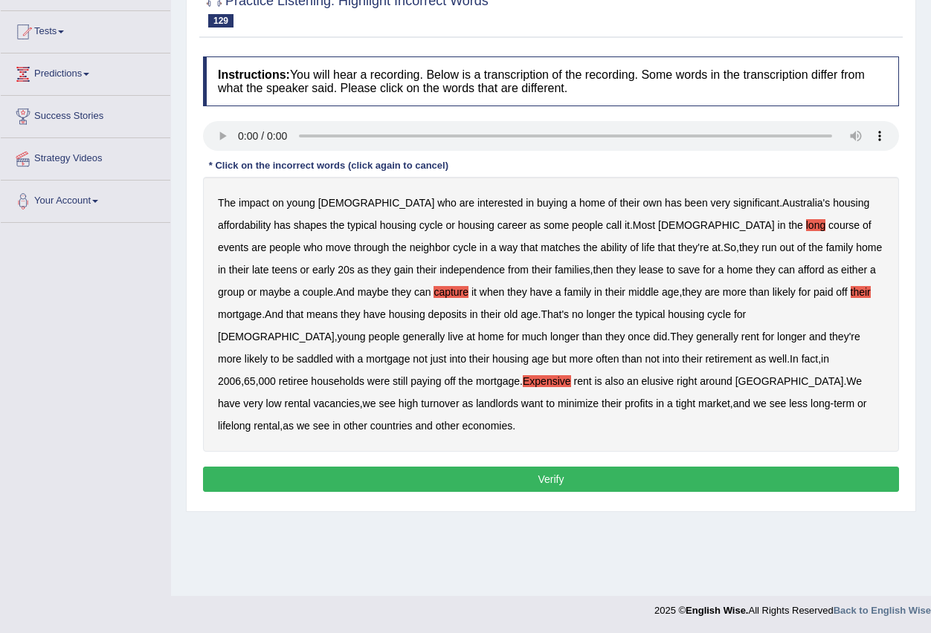
click at [598, 398] on b "minimize" at bounding box center [577, 404] width 41 height 12
click at [551, 467] on button "Verify" at bounding box center [551, 479] width 696 height 25
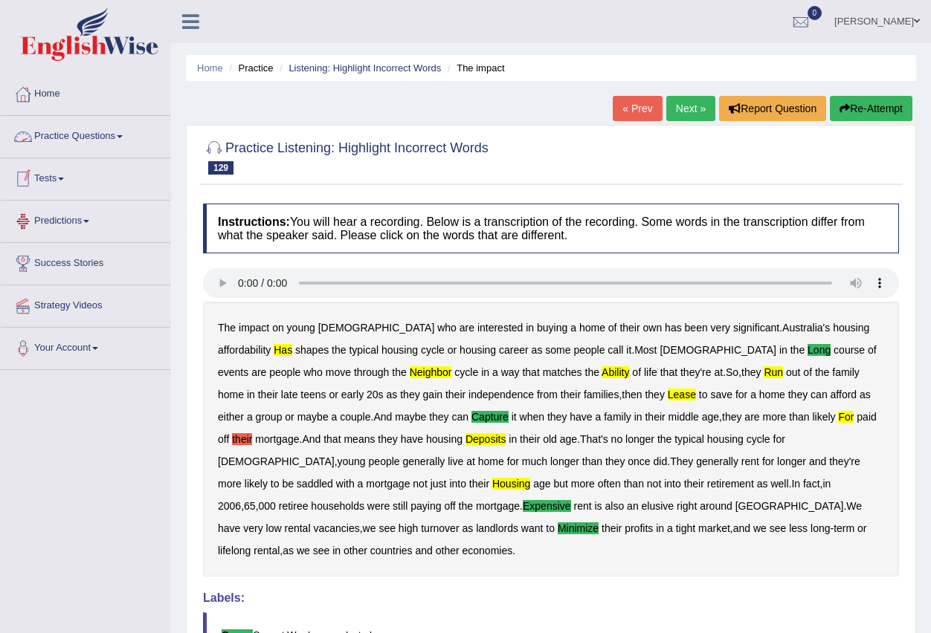
click at [127, 135] on link "Practice Questions" at bounding box center [85, 134] width 169 height 37
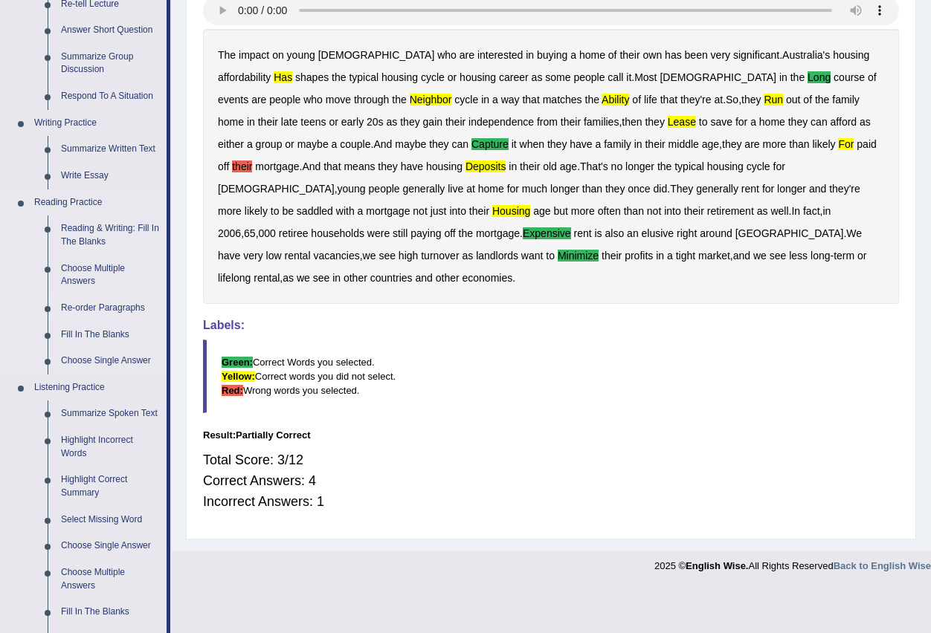
scroll to position [223, 0]
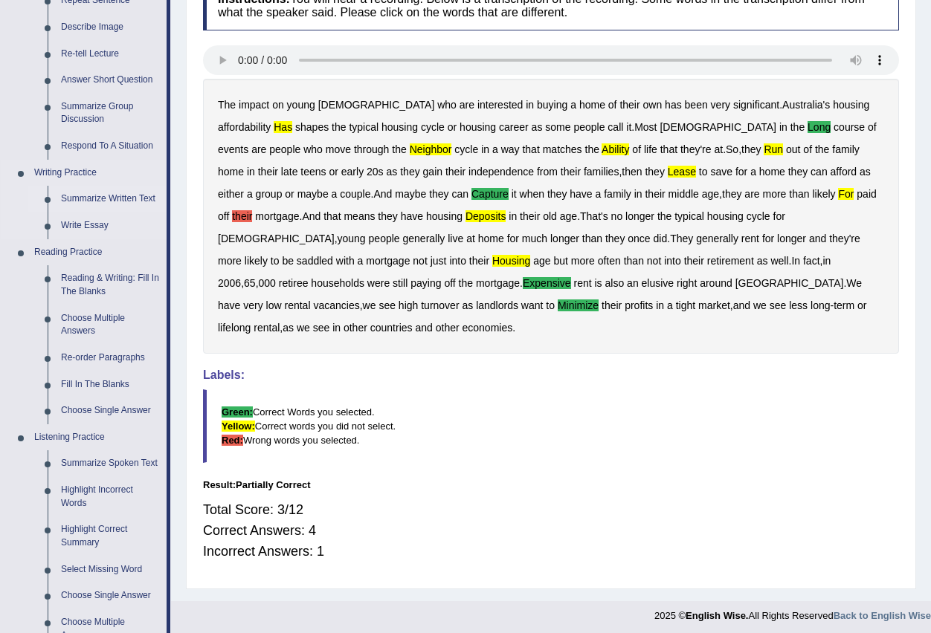
click at [114, 199] on link "Summarize Written Text" at bounding box center [110, 199] width 112 height 27
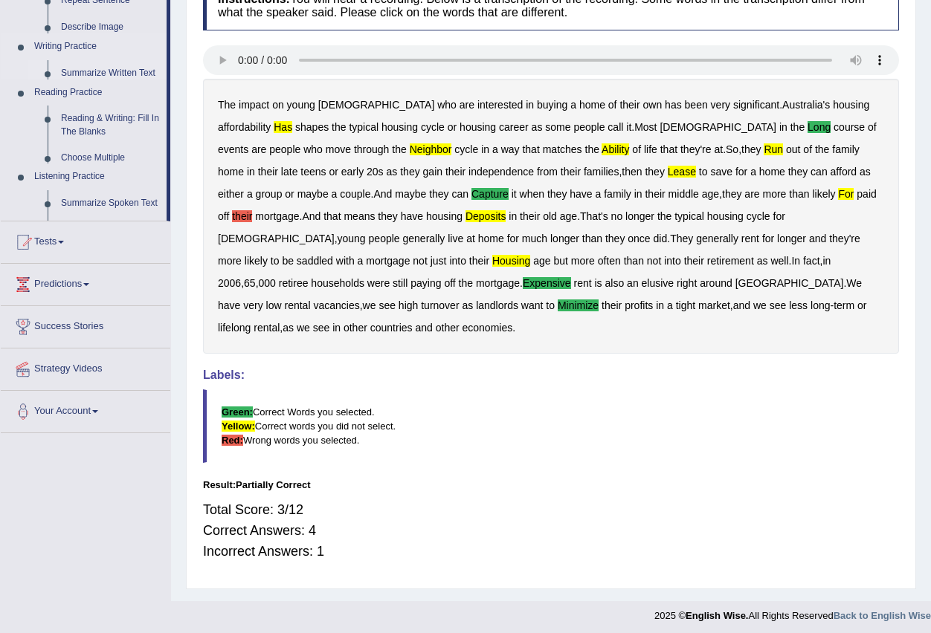
scroll to position [206, 0]
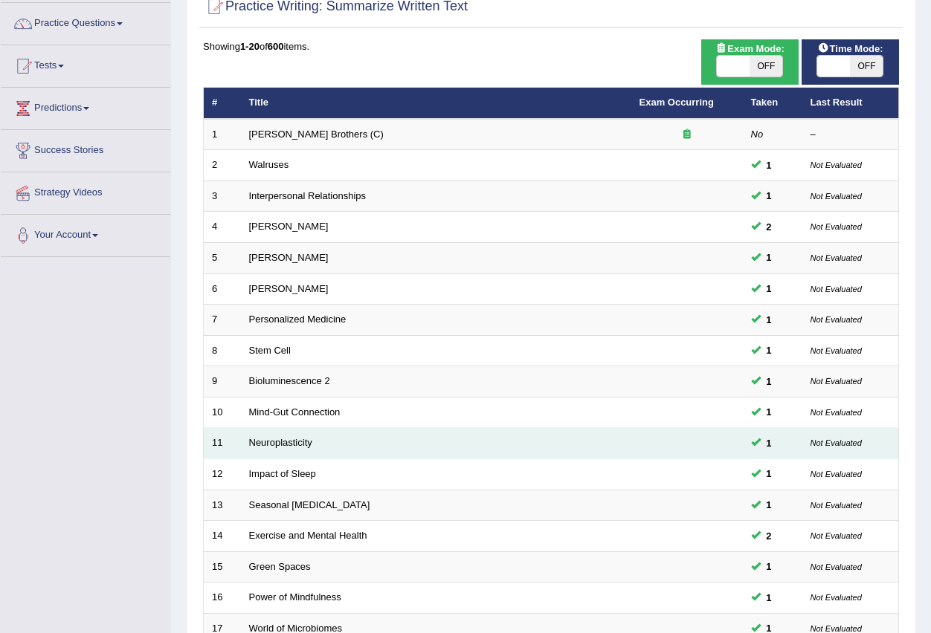
scroll to position [351, 0]
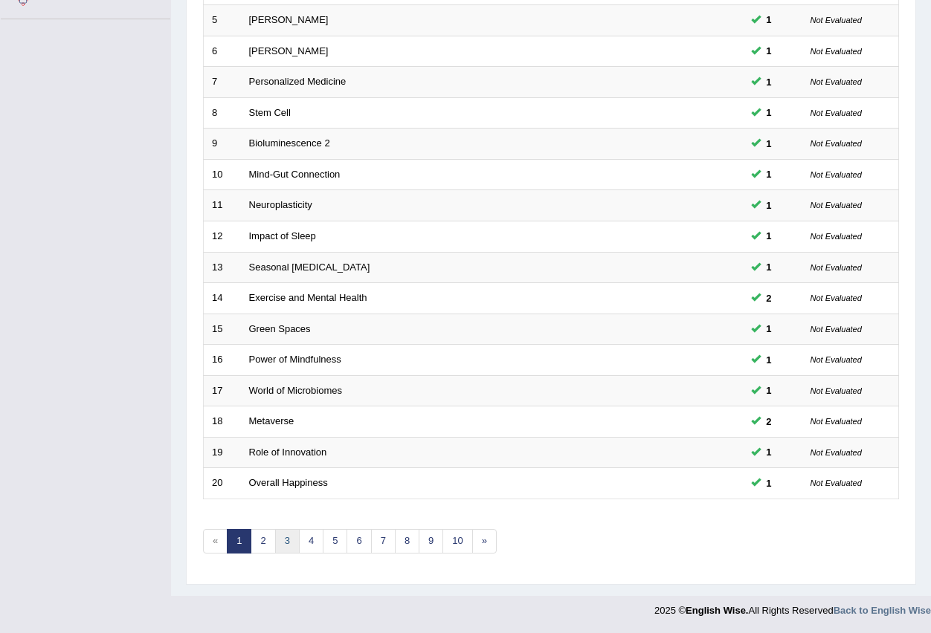
click at [285, 546] on link "3" at bounding box center [287, 541] width 25 height 25
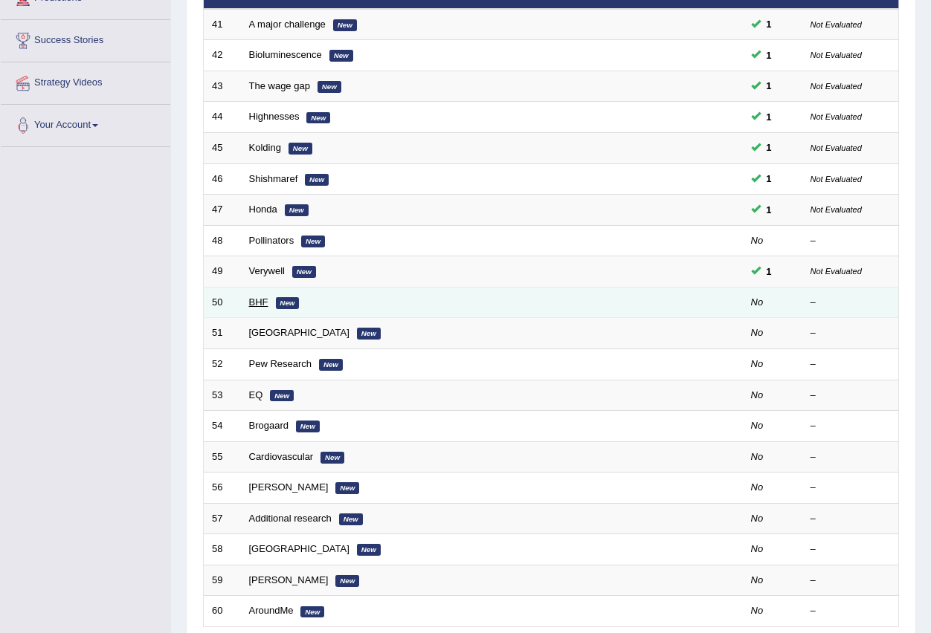
click at [254, 304] on link "BHF" at bounding box center [258, 302] width 19 height 11
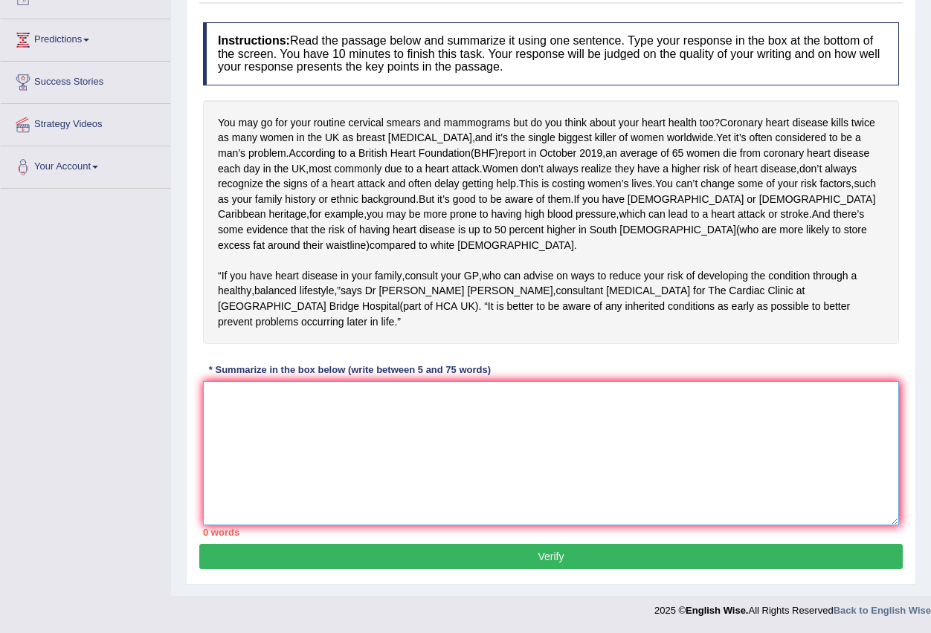
click at [242, 424] on textarea at bounding box center [551, 453] width 696 height 144
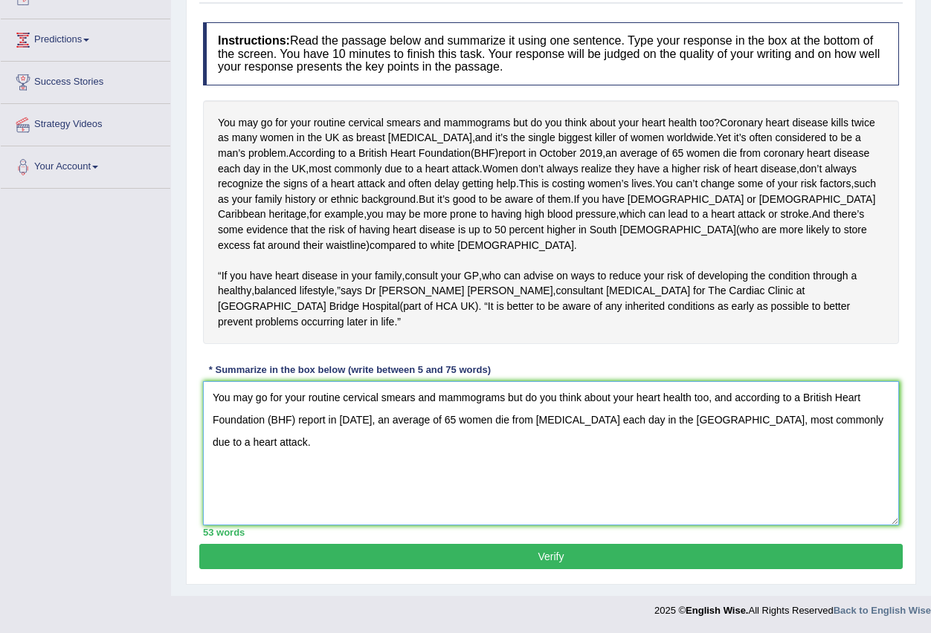
type textarea "You may go for your routine cervical smears and mammograms but do you think abo…"
click at [561, 562] on button "Verify" at bounding box center [550, 556] width 703 height 25
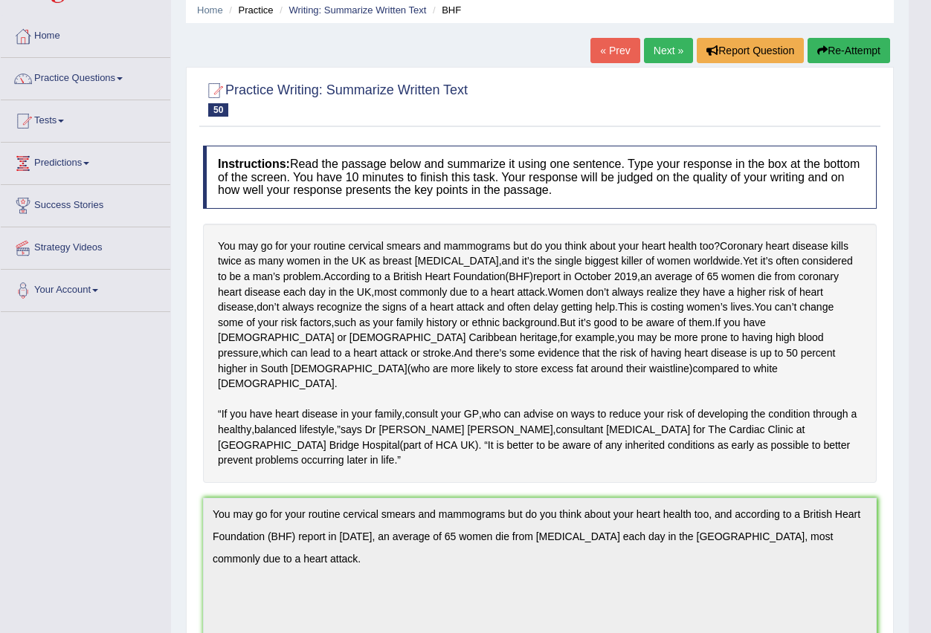
scroll to position [55, 0]
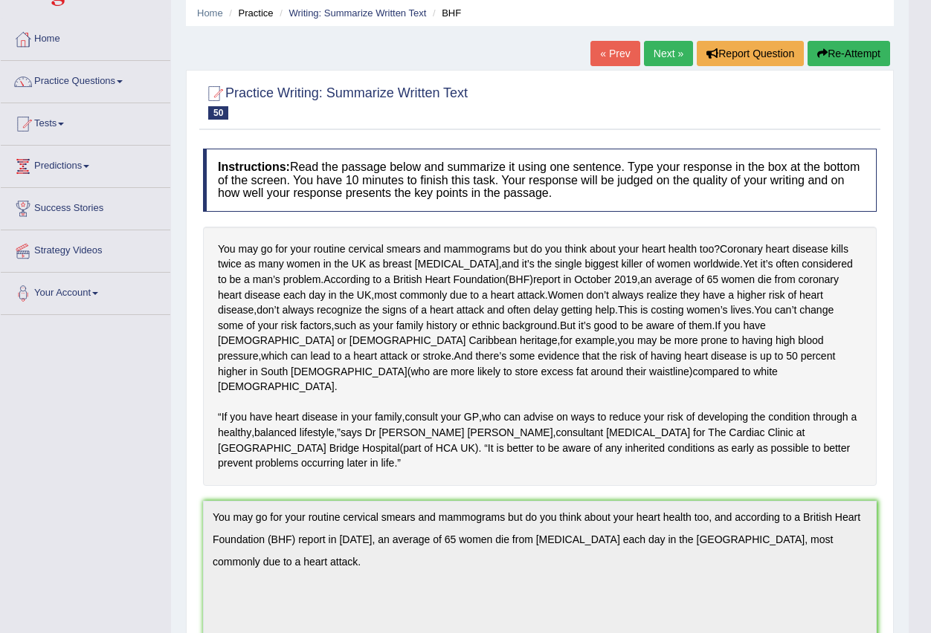
click at [655, 54] on link "Next »" at bounding box center [668, 53] width 49 height 25
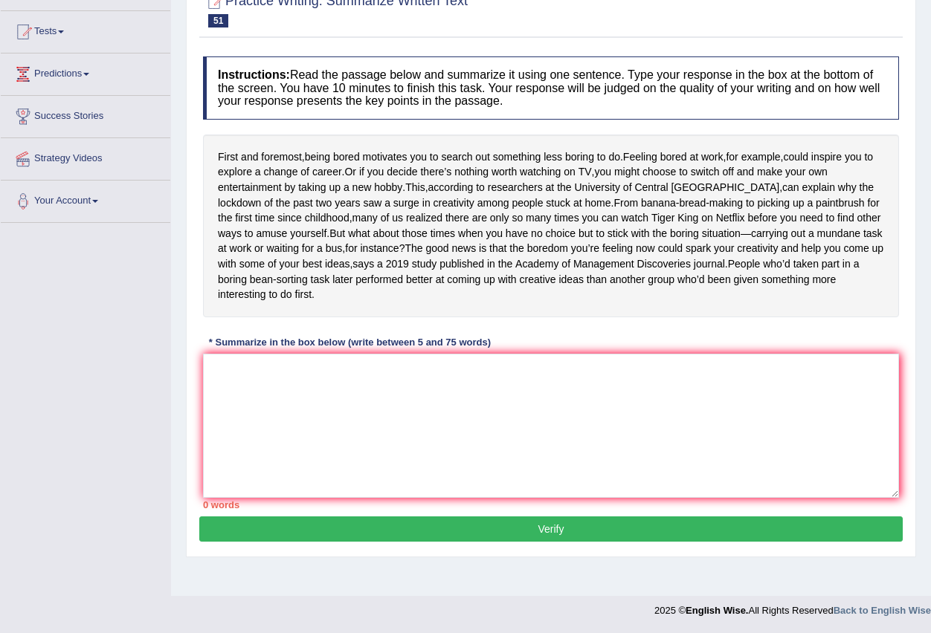
scroll to position [149, 0]
click at [288, 445] on textarea at bounding box center [551, 426] width 696 height 144
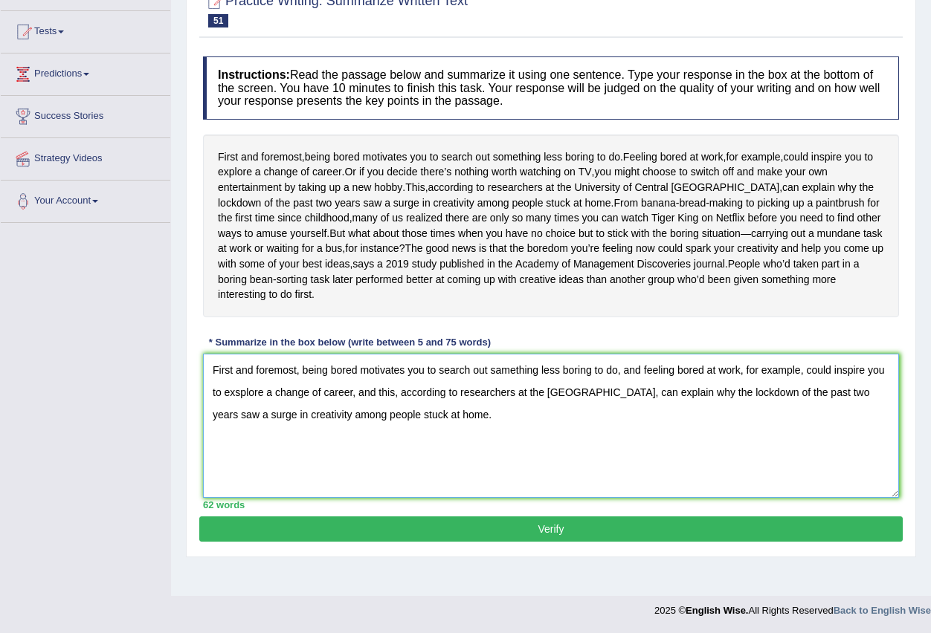
type textarea "First and foremost, being bored motivates you to search out samething less bori…"
click at [525, 542] on button "Verify" at bounding box center [550, 529] width 703 height 25
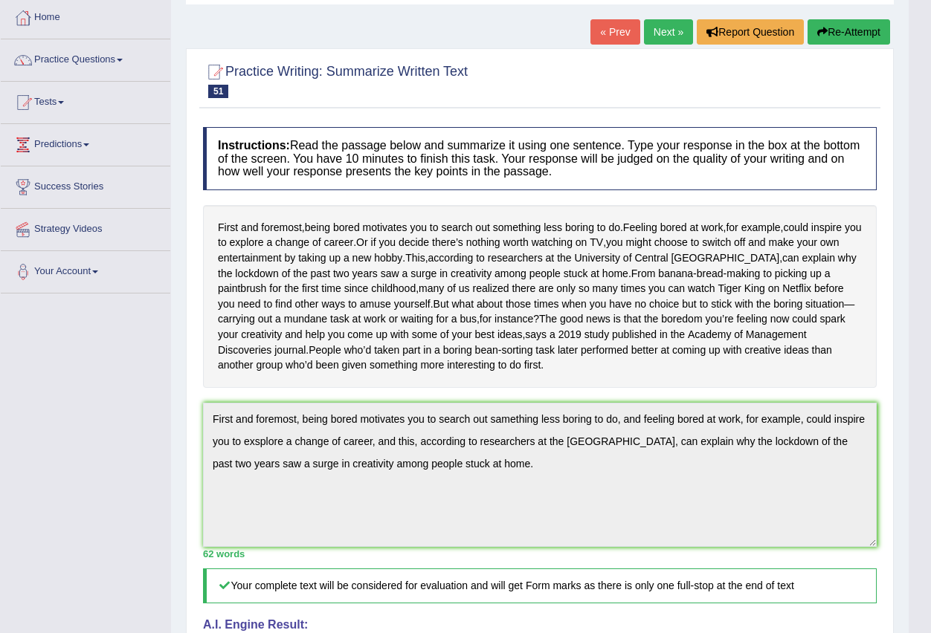
scroll to position [0, 0]
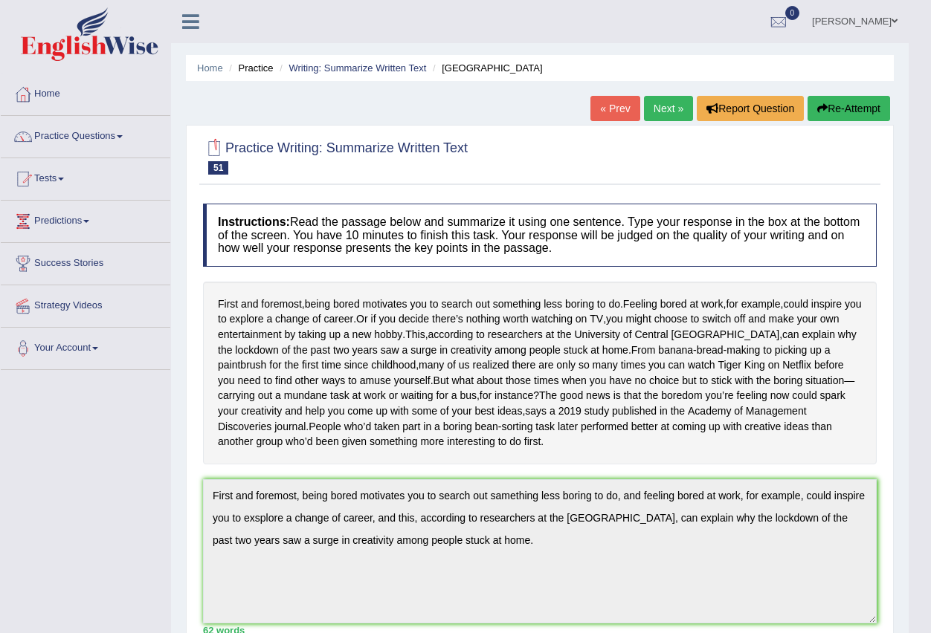
click at [665, 104] on link "Next »" at bounding box center [668, 108] width 49 height 25
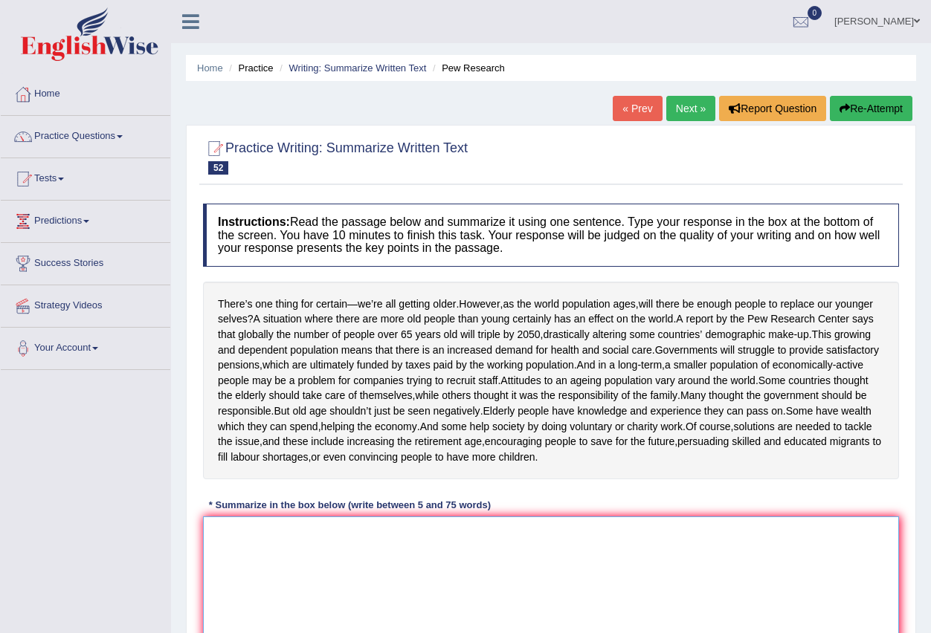
click at [423, 610] on textarea at bounding box center [551, 589] width 696 height 144
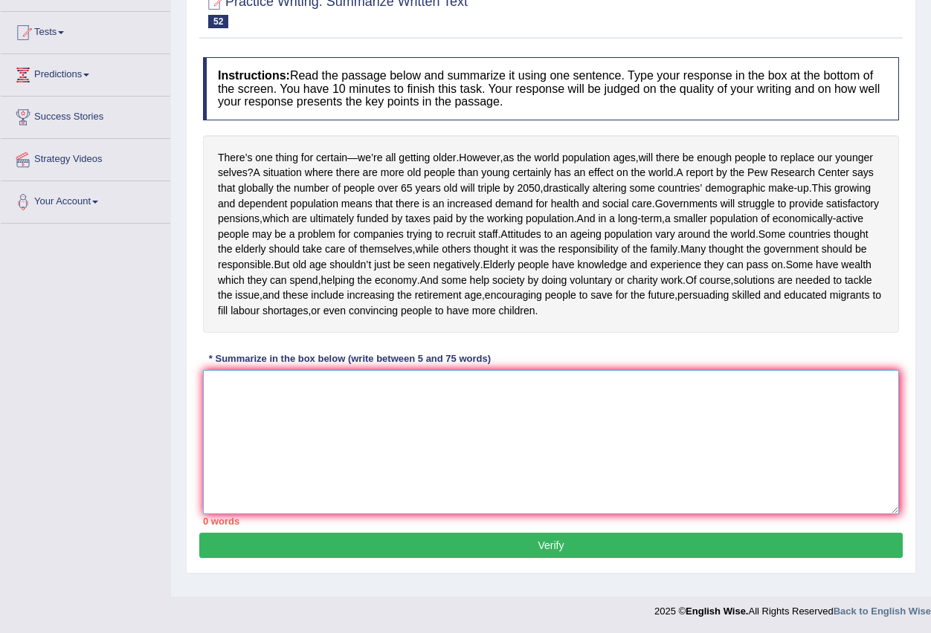
scroll to position [149, 0]
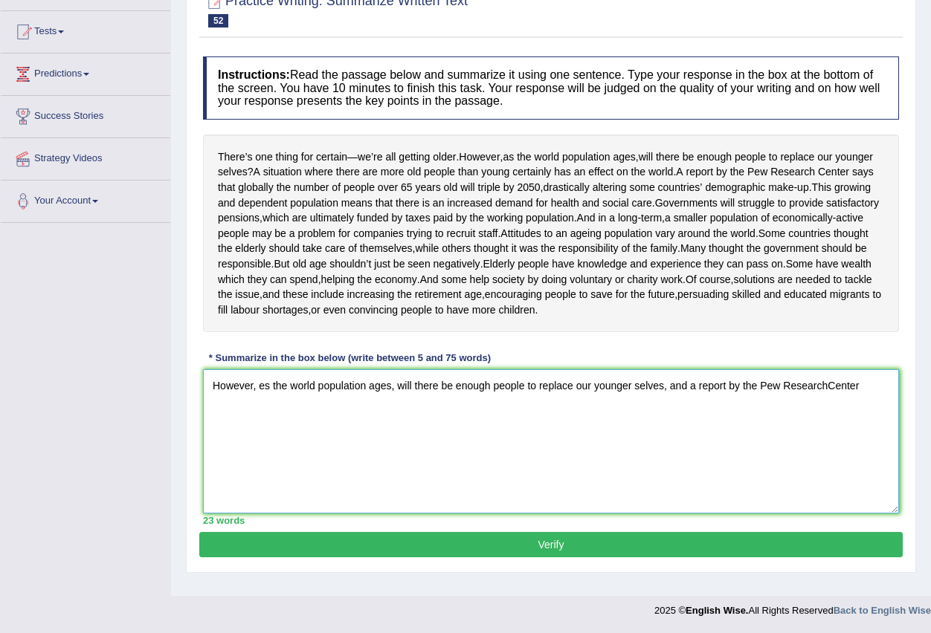
click at [827, 447] on textarea "However, es the world population ages, will there be enough people to replace o…" at bounding box center [551, 441] width 696 height 144
drag, startPoint x: 870, startPoint y: 440, endPoint x: 867, endPoint y: 450, distance: 10.6
click at [870, 447] on textarea "However, es the world population ages, will there be enough people to replace o…" at bounding box center [551, 441] width 696 height 144
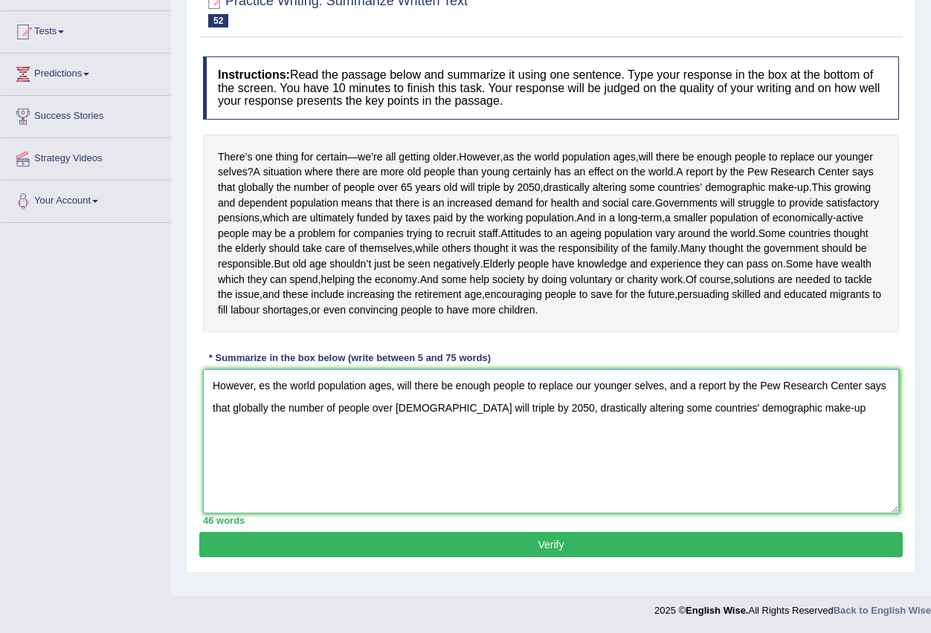
scroll to position [197, 0]
type textarea "However, es the world population ages, will there be enough people to replace o…"
click at [521, 557] on button "Verify" at bounding box center [550, 544] width 703 height 25
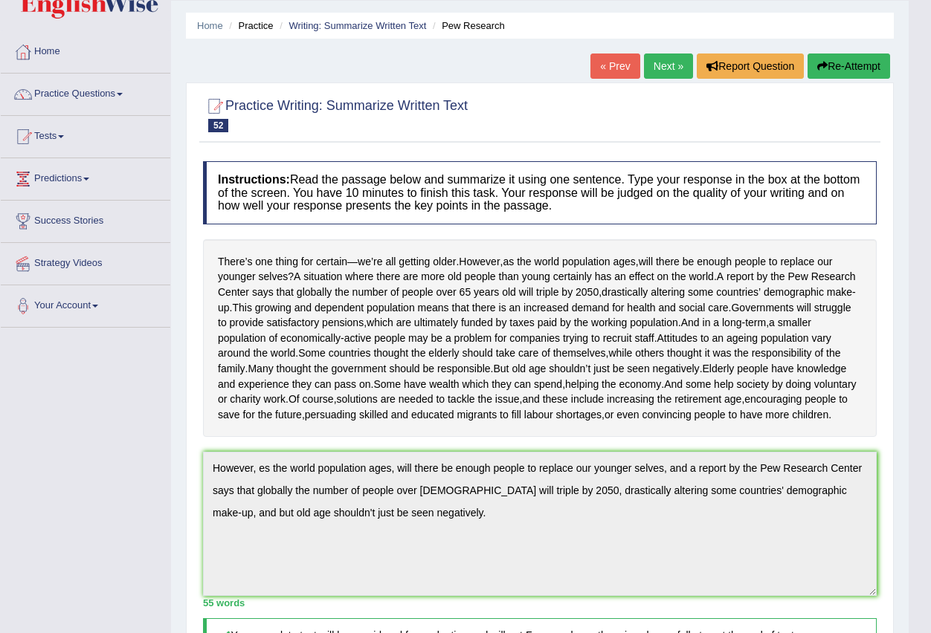
scroll to position [39, 0]
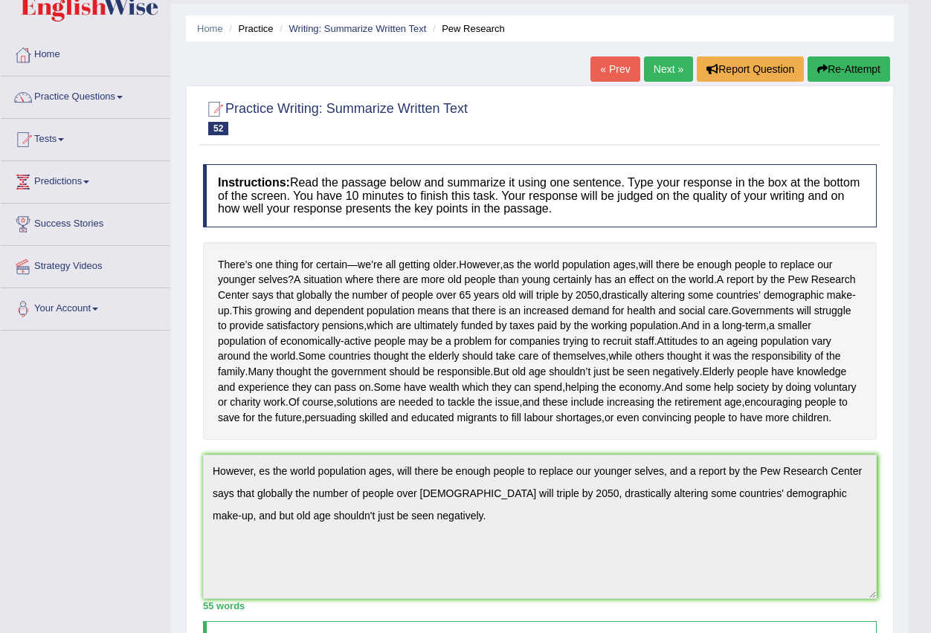
click at [665, 65] on link "Next »" at bounding box center [668, 68] width 49 height 25
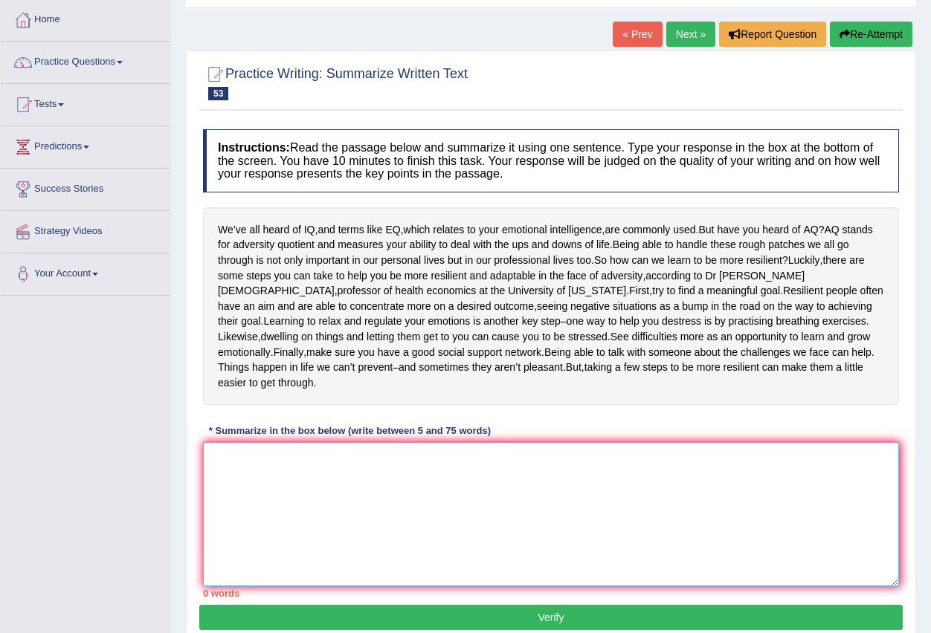
drag, startPoint x: 308, startPoint y: 520, endPoint x: 313, endPoint y: 490, distance: 30.9
click at [310, 497] on textarea at bounding box center [551, 514] width 696 height 144
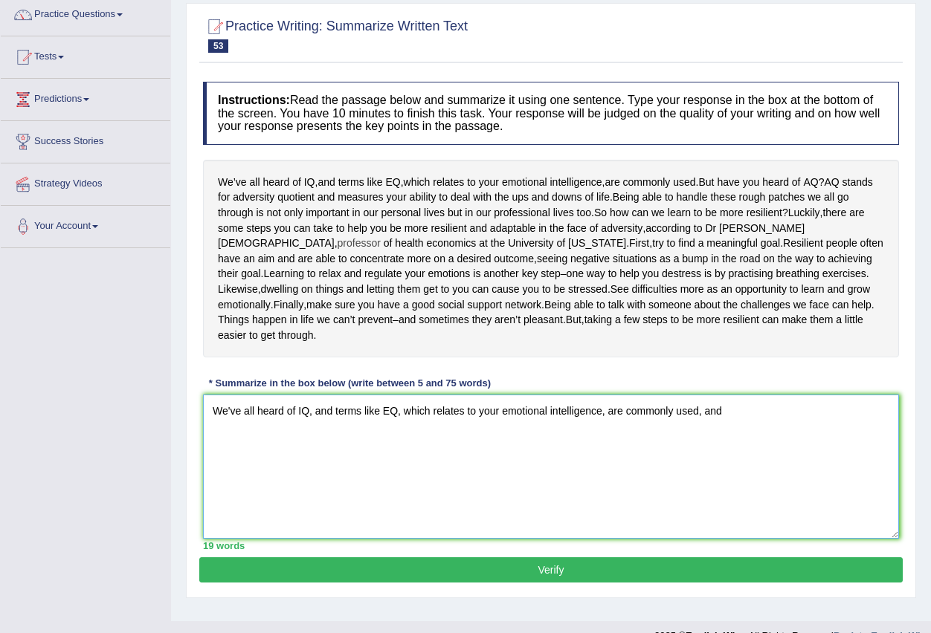
scroll to position [149, 0]
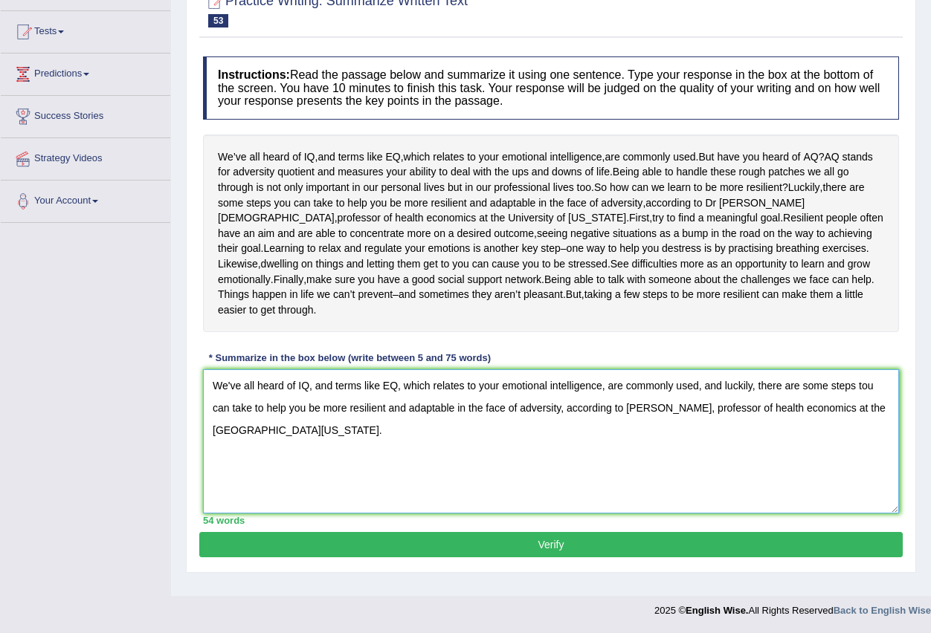
type textarea "We've all heard of IQ, and terms like EQ, which relates to your emotional intel…"
click at [572, 557] on button "Verify" at bounding box center [550, 544] width 703 height 25
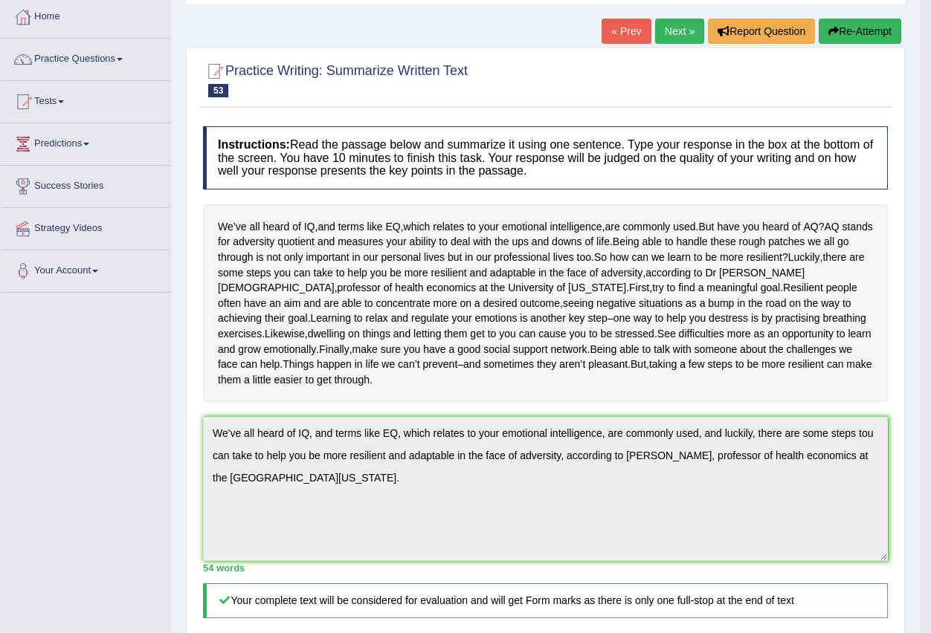
scroll to position [0, 0]
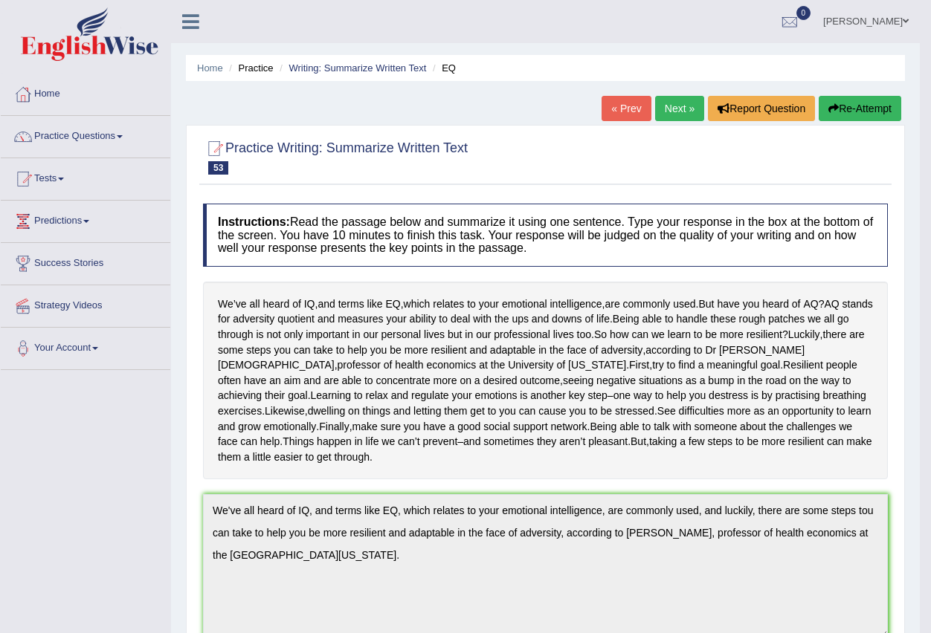
click at [674, 107] on link "Next »" at bounding box center [679, 108] width 49 height 25
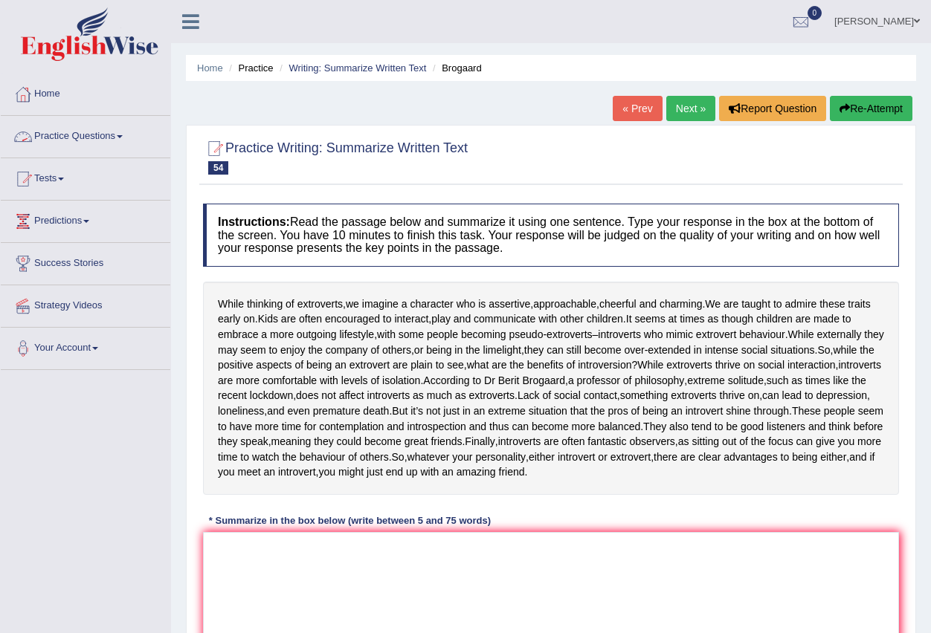
click at [123, 138] on link "Practice Questions" at bounding box center [85, 134] width 169 height 37
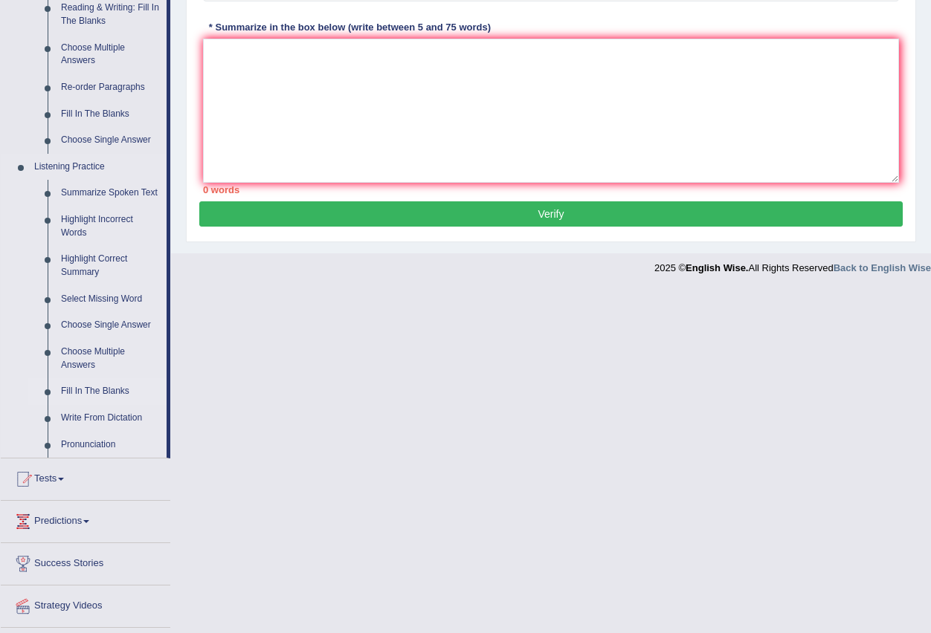
scroll to position [520, 0]
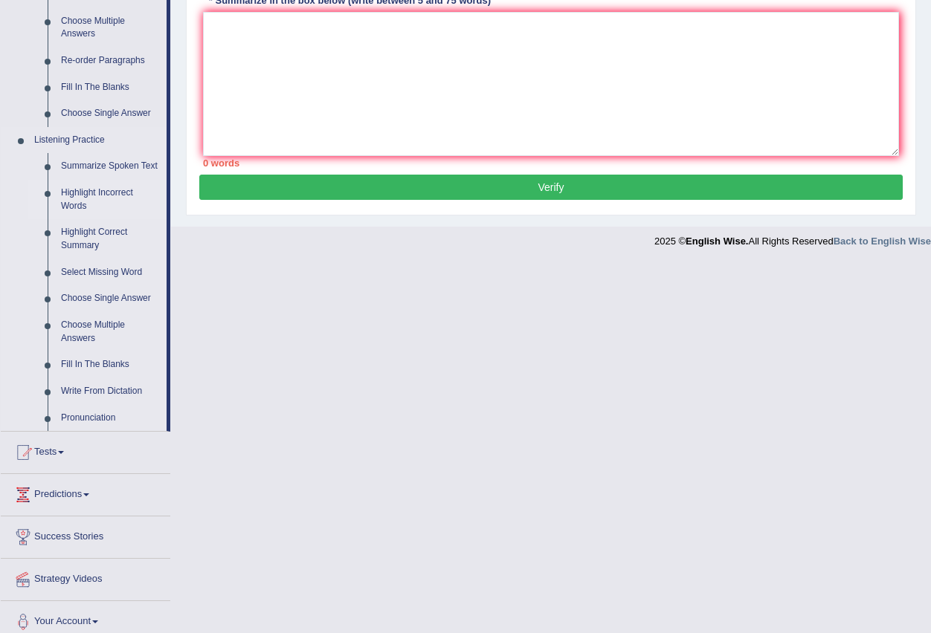
click at [110, 188] on link "Highlight Incorrect Words" at bounding box center [110, 199] width 112 height 39
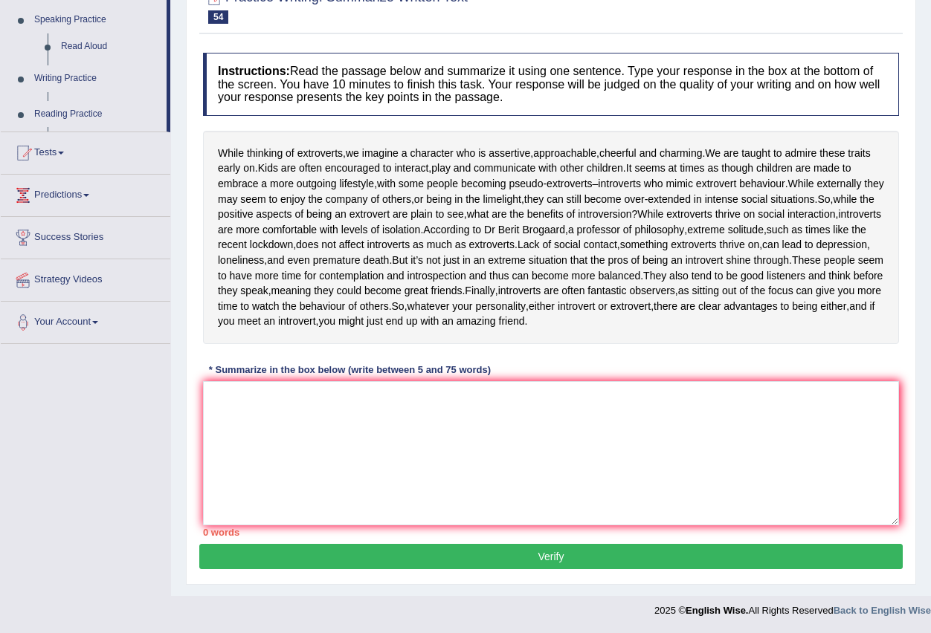
scroll to position [197, 0]
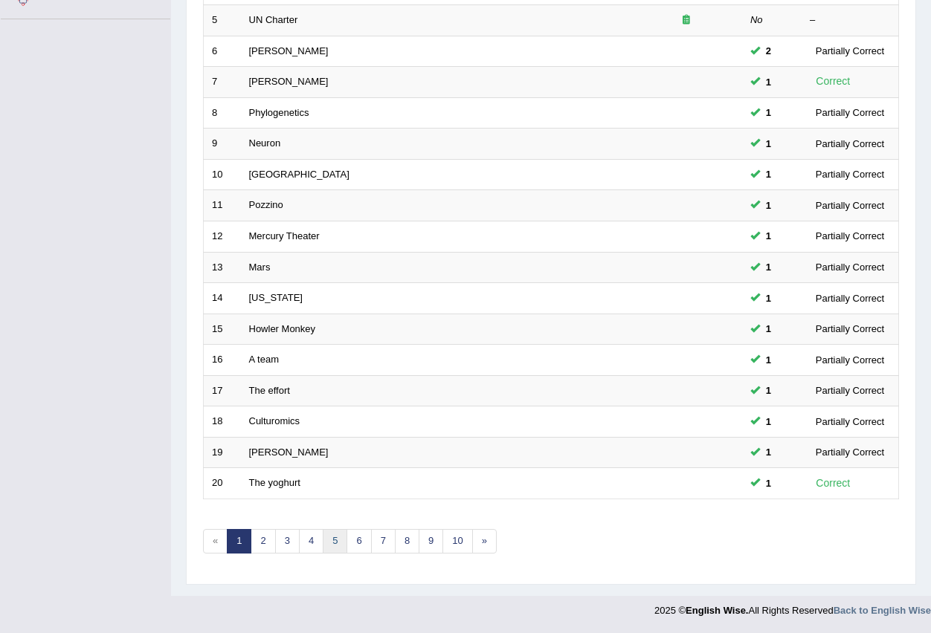
click at [334, 539] on link "5" at bounding box center [335, 541] width 25 height 25
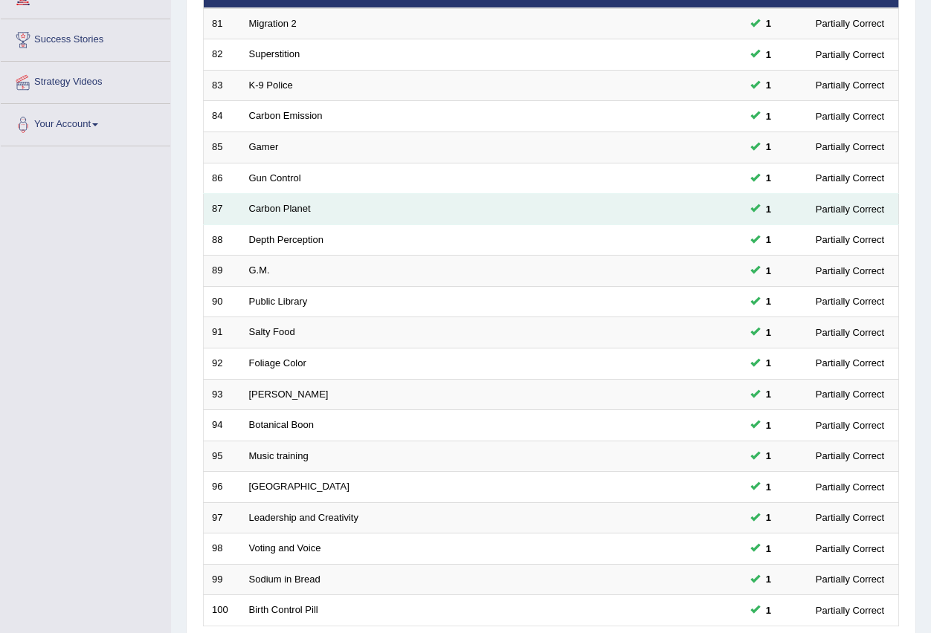
scroll to position [351, 0]
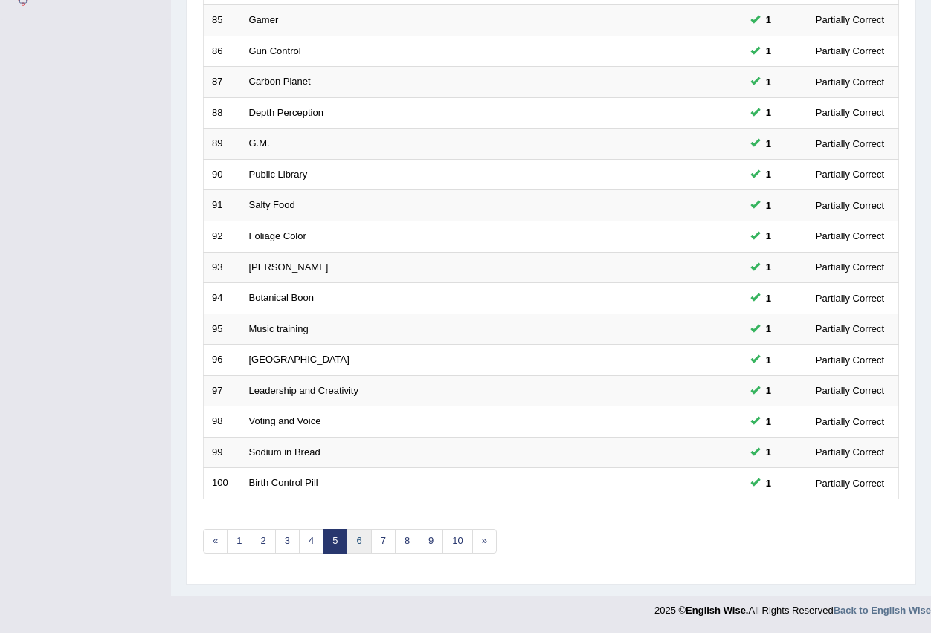
click at [358, 547] on link "6" at bounding box center [358, 541] width 25 height 25
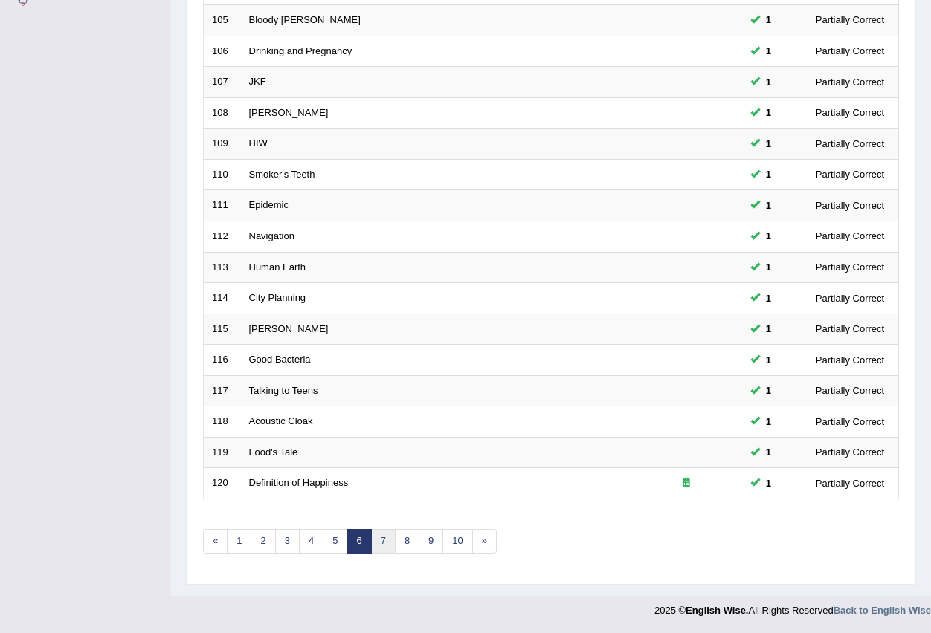
click at [383, 536] on link "7" at bounding box center [383, 541] width 25 height 25
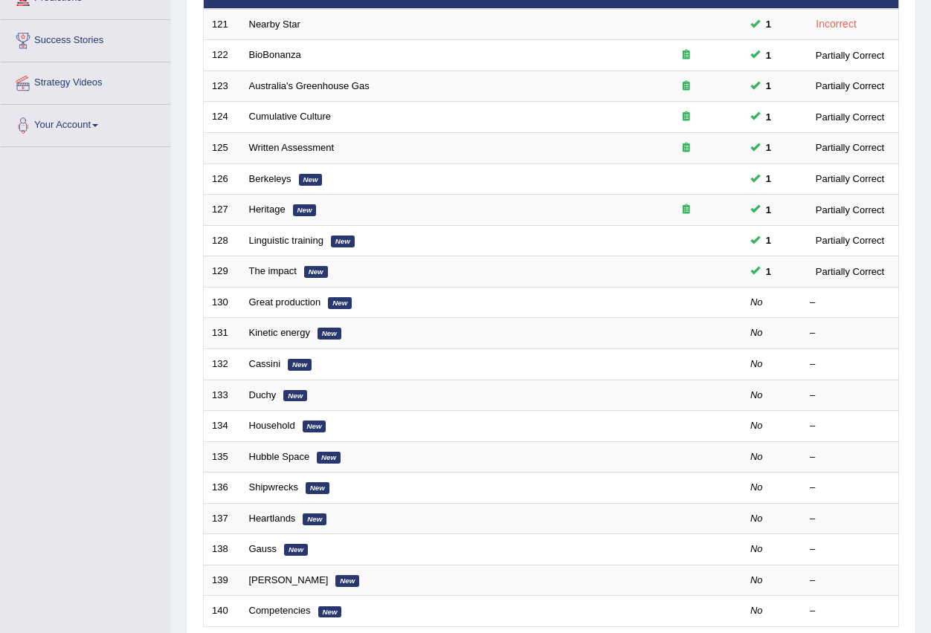
click at [269, 300] on link "Great production" at bounding box center [285, 302] width 72 height 11
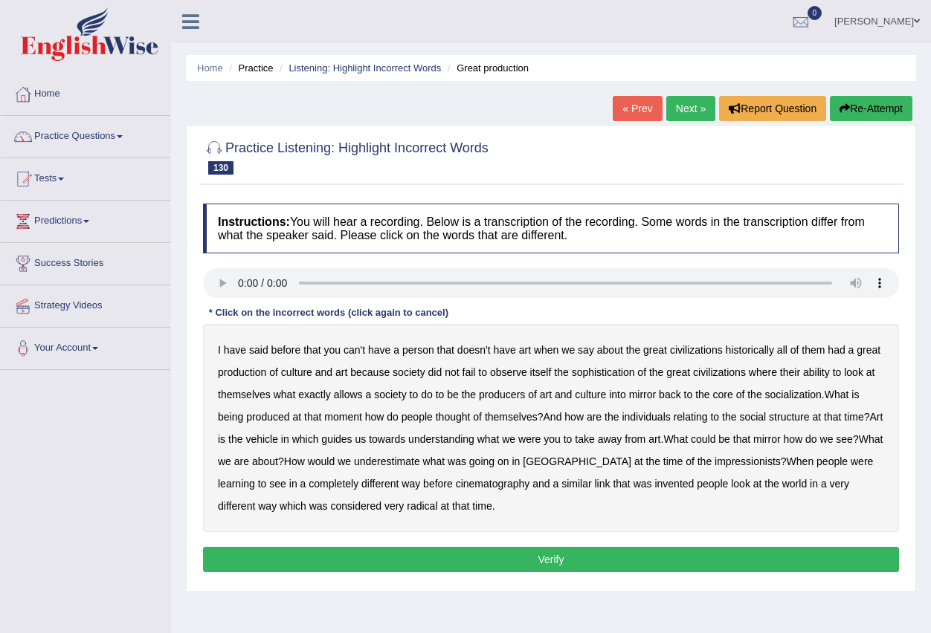
click at [682, 110] on link "Next »" at bounding box center [690, 108] width 49 height 25
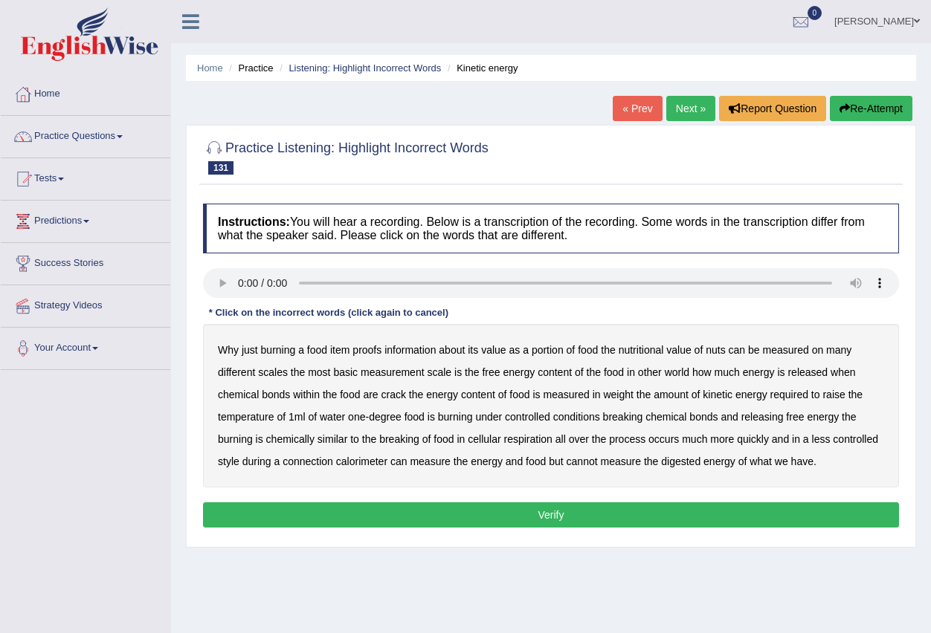
click at [677, 110] on link "Next »" at bounding box center [690, 108] width 49 height 25
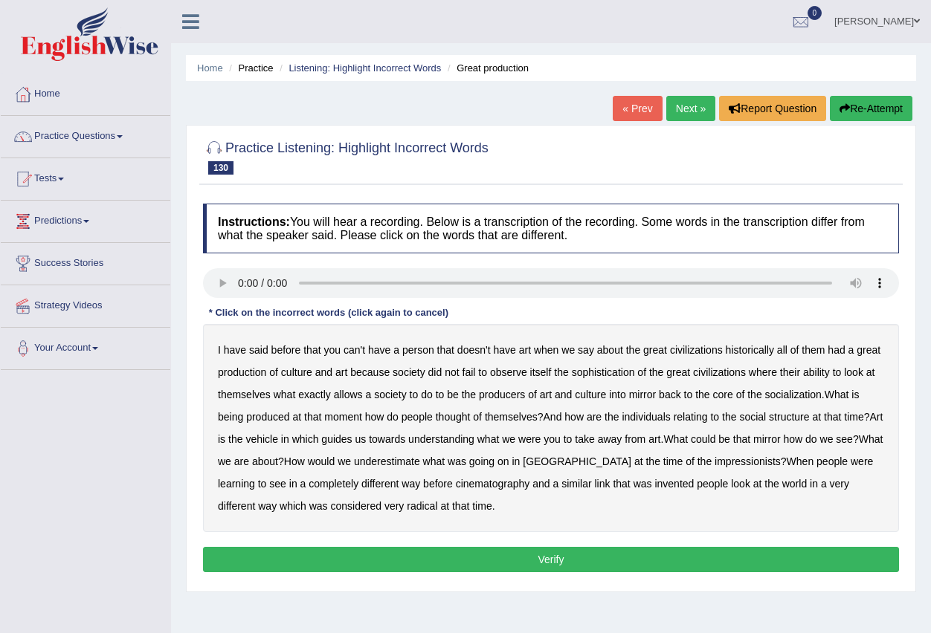
click at [422, 349] on b "person" at bounding box center [418, 350] width 32 height 12
click at [799, 396] on b "socialization" at bounding box center [793, 395] width 56 height 12
click at [417, 468] on div "I have said before that you can't have a person that doesn't have art when we s…" at bounding box center [551, 428] width 696 height 208
click at [419, 466] on b "underestimate" at bounding box center [387, 462] width 66 height 12
click at [412, 557] on button "Verify" at bounding box center [551, 559] width 696 height 25
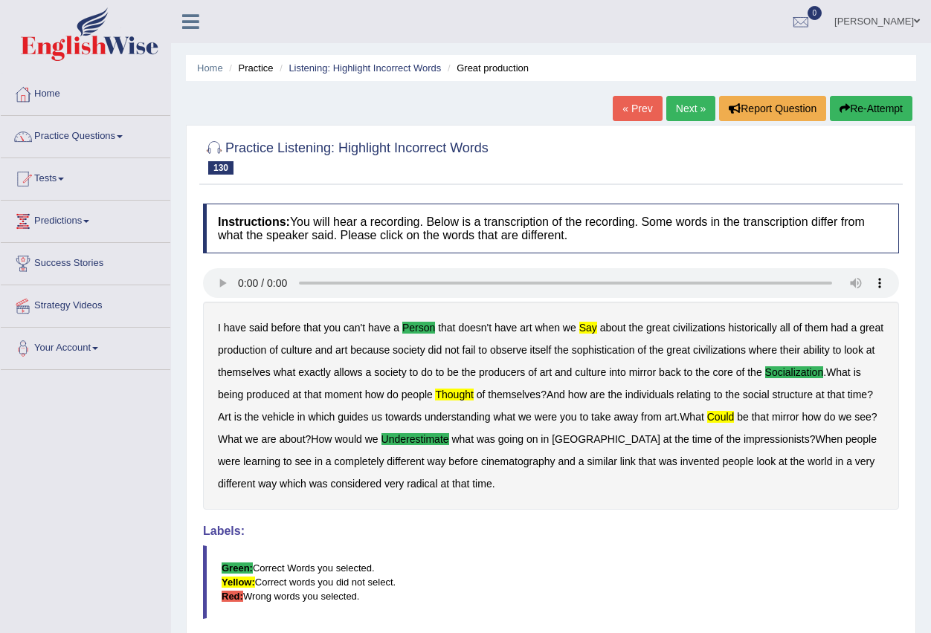
click at [682, 115] on link "Next »" at bounding box center [690, 108] width 49 height 25
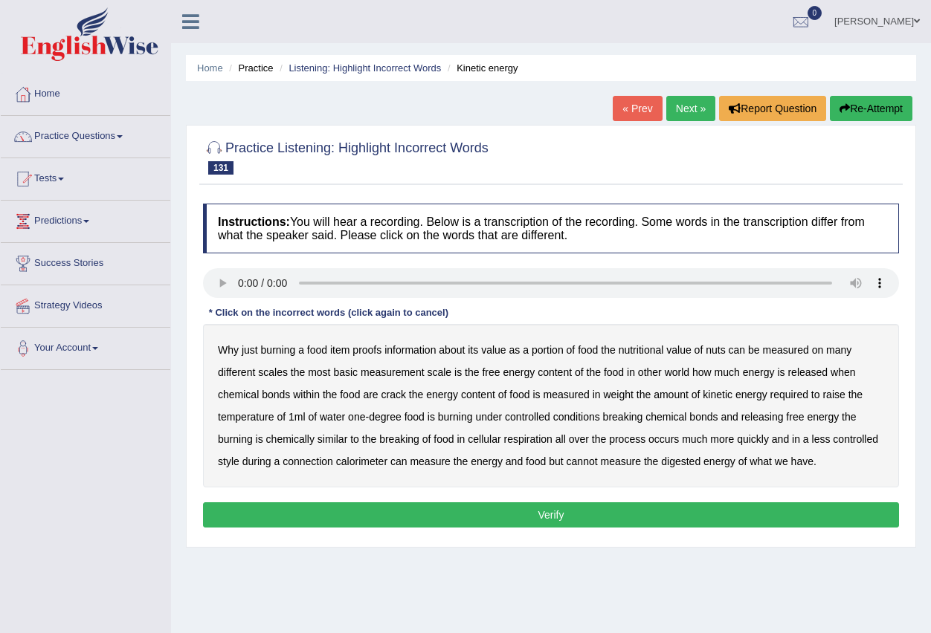
click at [368, 349] on b "proofs" at bounding box center [366, 350] width 29 height 12
click at [279, 372] on b "scales" at bounding box center [273, 372] width 30 height 12
click at [277, 372] on b "scales" at bounding box center [273, 372] width 30 height 12
click at [618, 393] on b "weight" at bounding box center [618, 395] width 30 height 12
click at [488, 438] on b "cellular" at bounding box center [484, 439] width 33 height 12
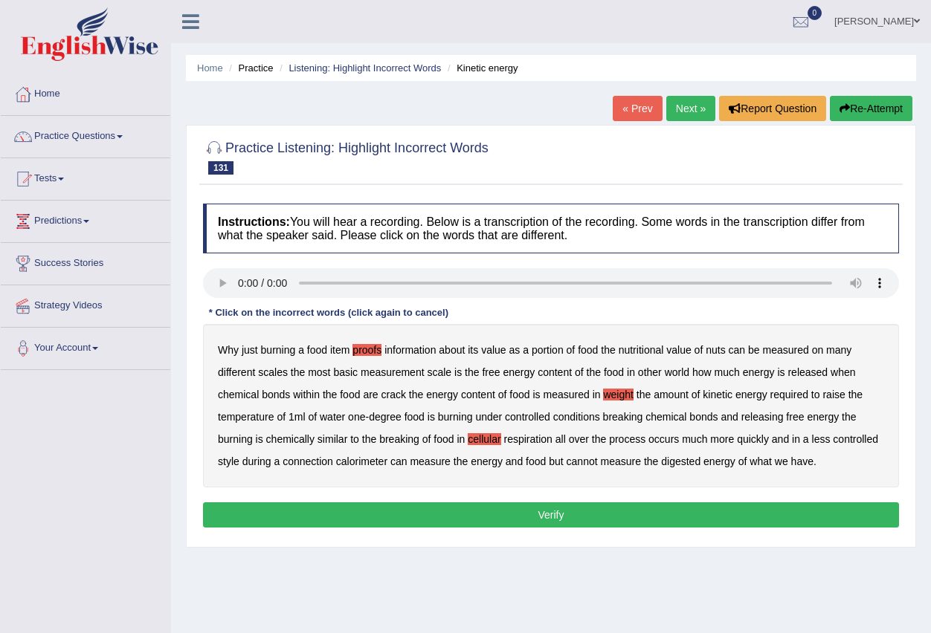
click at [604, 518] on button "Verify" at bounding box center [551, 514] width 696 height 25
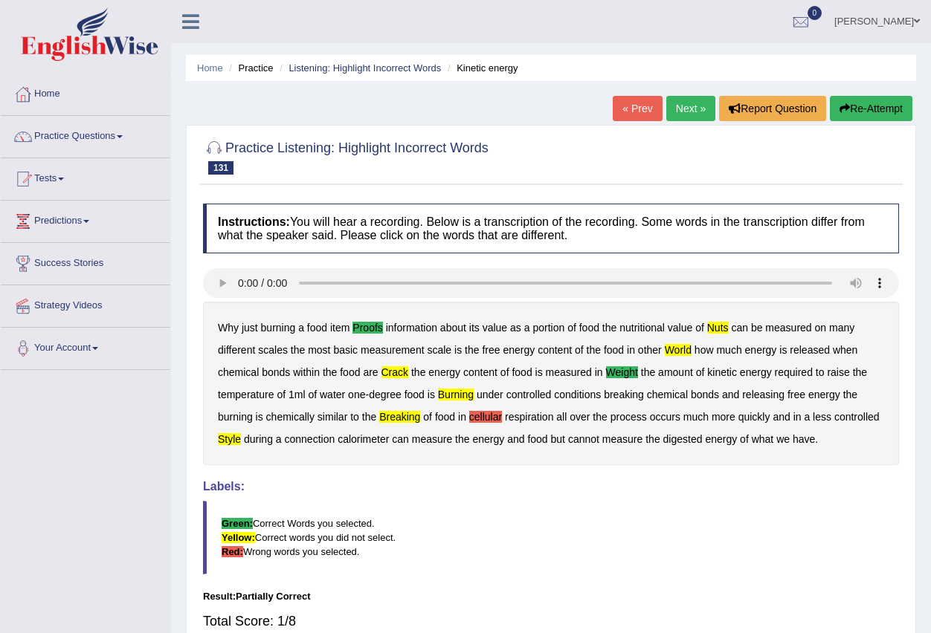
click at [679, 107] on link "Next »" at bounding box center [690, 108] width 49 height 25
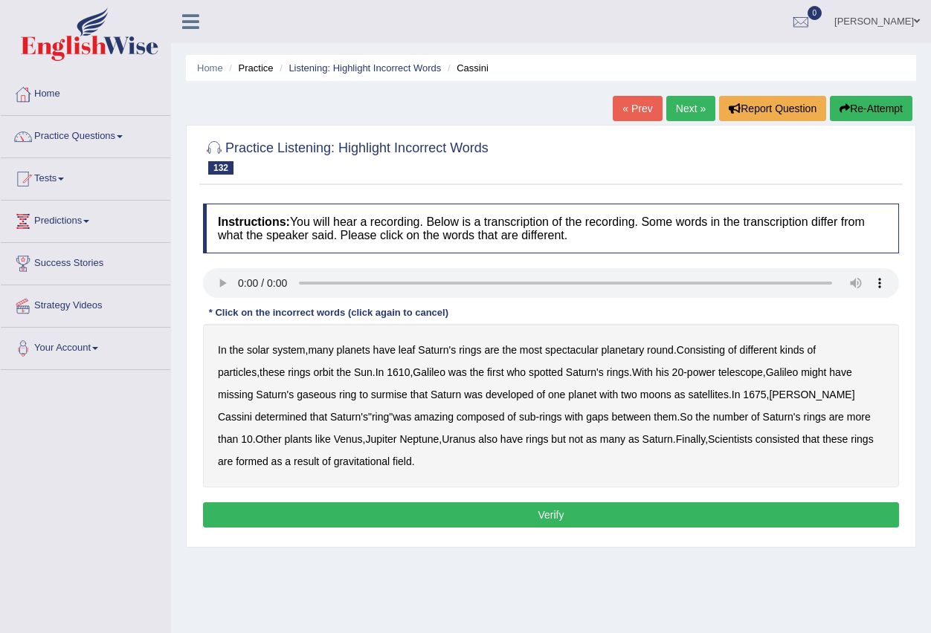
drag, startPoint x: 409, startPoint y: 349, endPoint x: 422, endPoint y: 352, distance: 13.6
click at [412, 349] on b "leaf" at bounding box center [406, 350] width 17 height 12
click at [414, 419] on b "amazing" at bounding box center [433, 417] width 39 height 12
click at [466, 513] on button "Verify" at bounding box center [551, 514] width 696 height 25
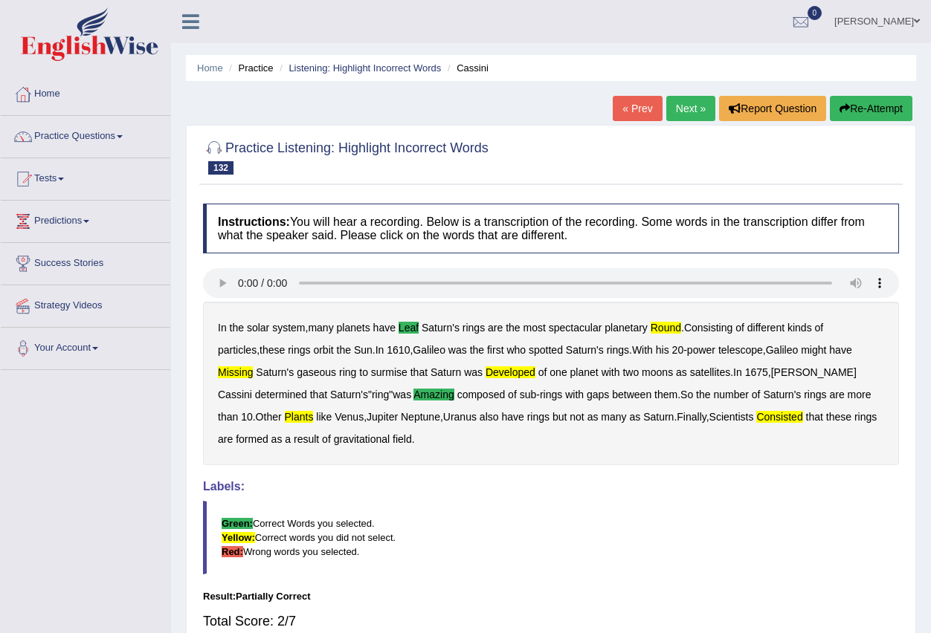
click at [685, 110] on link "Next »" at bounding box center [690, 108] width 49 height 25
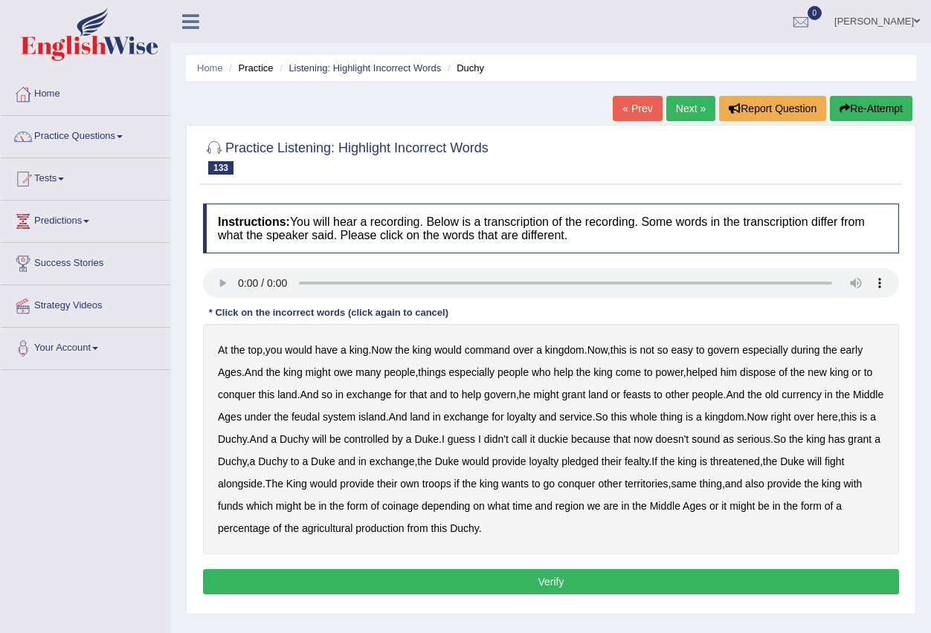
click at [505, 349] on b "command" at bounding box center [487, 350] width 45 height 12
click at [760, 461] on b "threatened" at bounding box center [735, 462] width 50 height 12
click at [492, 578] on button "Verify" at bounding box center [551, 581] width 696 height 25
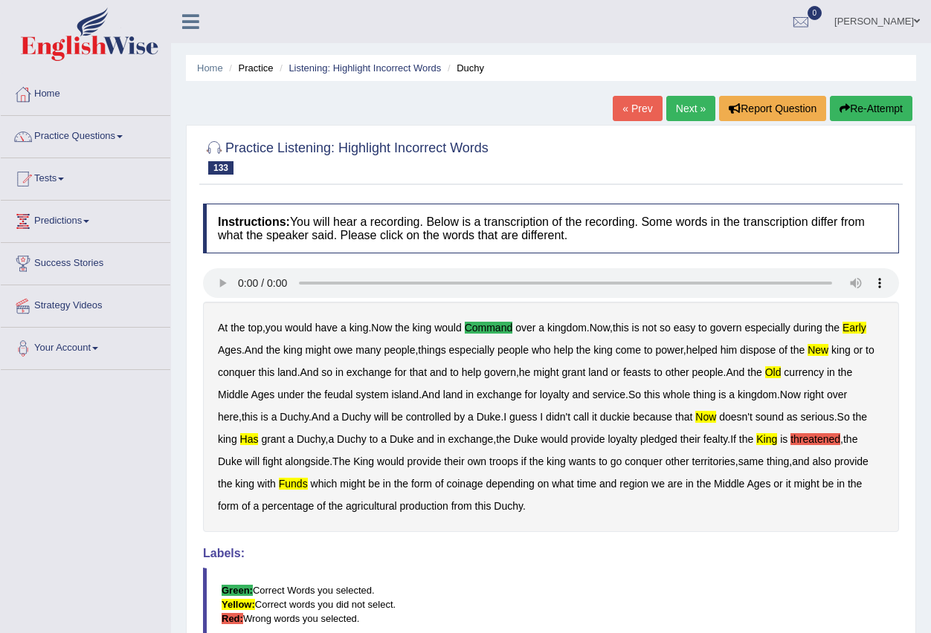
click at [682, 110] on link "Next »" at bounding box center [690, 108] width 49 height 25
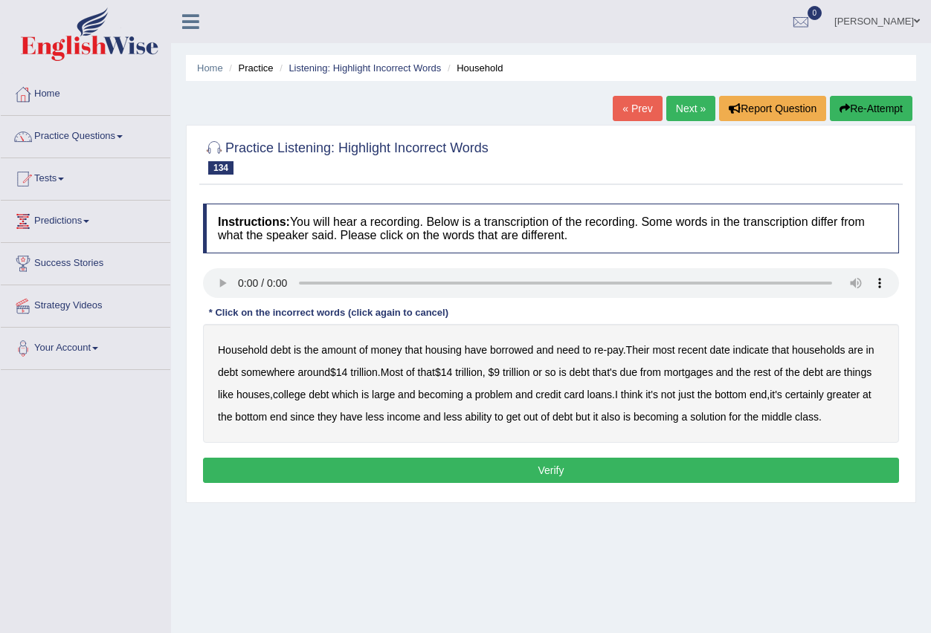
click at [604, 398] on b "loans" at bounding box center [599, 395] width 25 height 12
click at [737, 398] on b "bottom" at bounding box center [730, 395] width 32 height 12
click at [740, 396] on b "bottom" at bounding box center [730, 395] width 32 height 12
click at [700, 419] on b "solution" at bounding box center [708, 417] width 36 height 12
click at [651, 466] on button "Verify" at bounding box center [551, 470] width 696 height 25
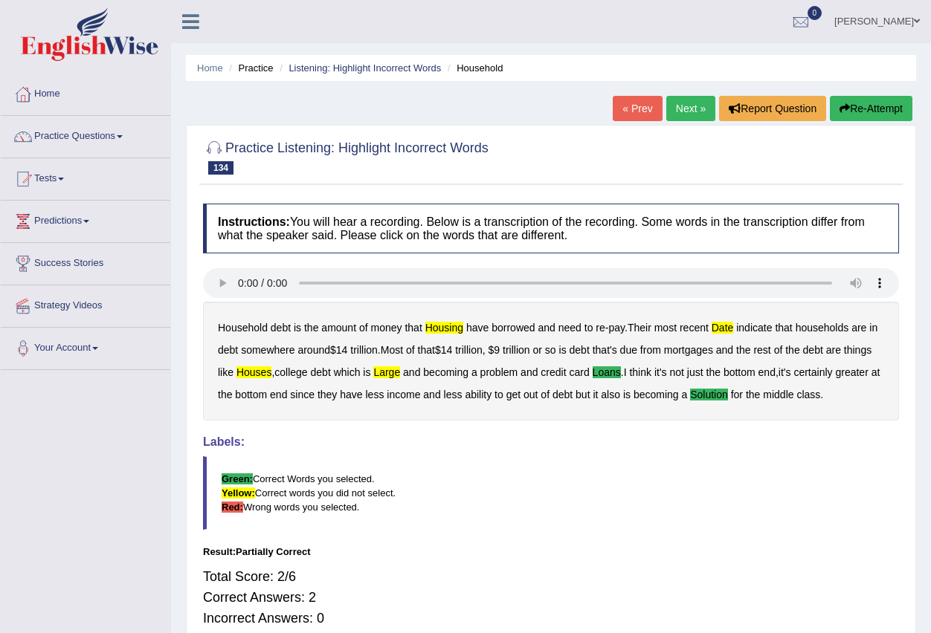
click at [679, 107] on link "Next »" at bounding box center [690, 108] width 49 height 25
